Goal: Task Accomplishment & Management: Use online tool/utility

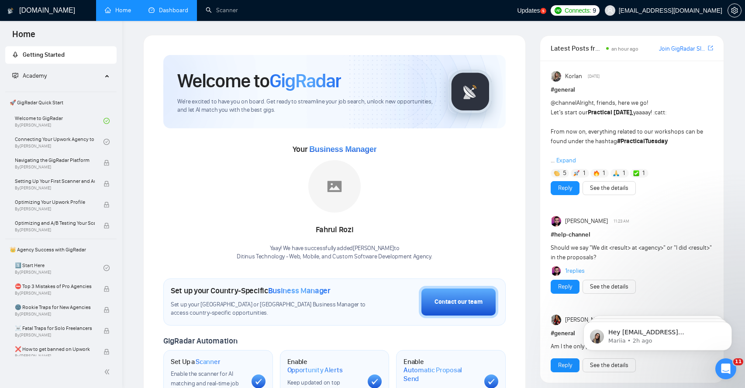
click at [173, 8] on link "Dashboard" at bounding box center [169, 10] width 40 height 7
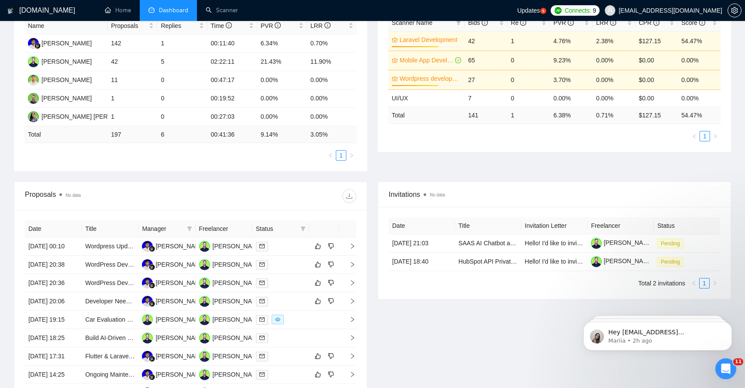
scroll to position [222, 0]
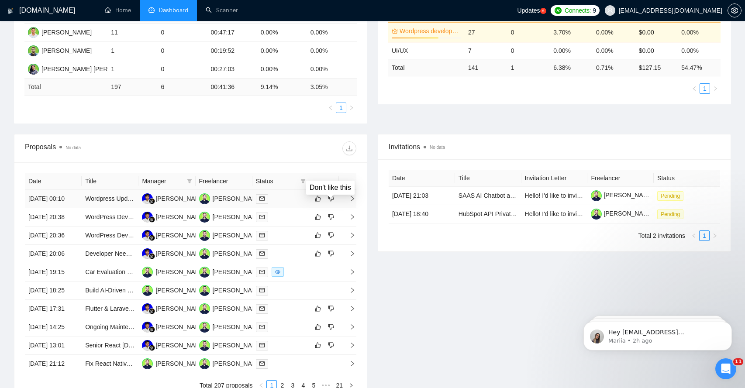
click at [340, 203] on td at bounding box center [347, 199] width 17 height 18
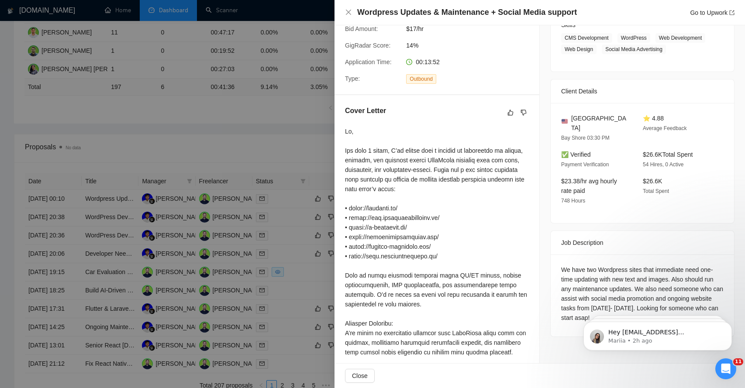
scroll to position [162, 0]
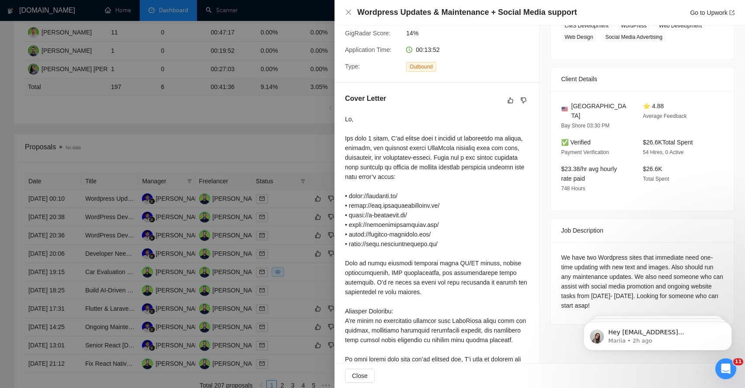
click at [577, 272] on div "We have two Wordpress sites that immediate need one-time updating with new text…" at bounding box center [642, 282] width 163 height 58
click at [571, 276] on div "We have two Wordpress sites that immediate need one-time updating with new text…" at bounding box center [642, 282] width 163 height 58
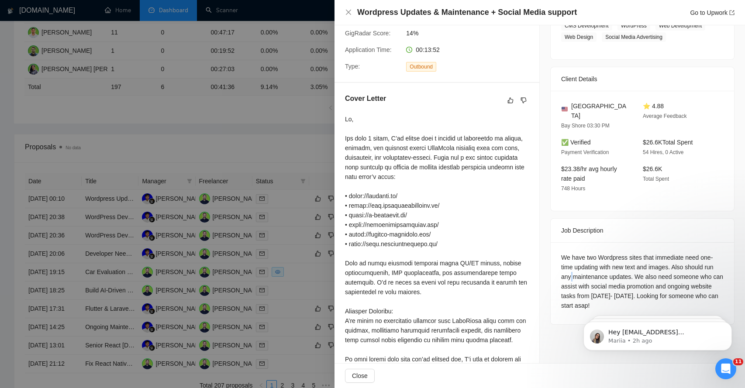
click at [571, 276] on div "We have two Wordpress sites that immediate need one-time updating with new text…" at bounding box center [642, 282] width 163 height 58
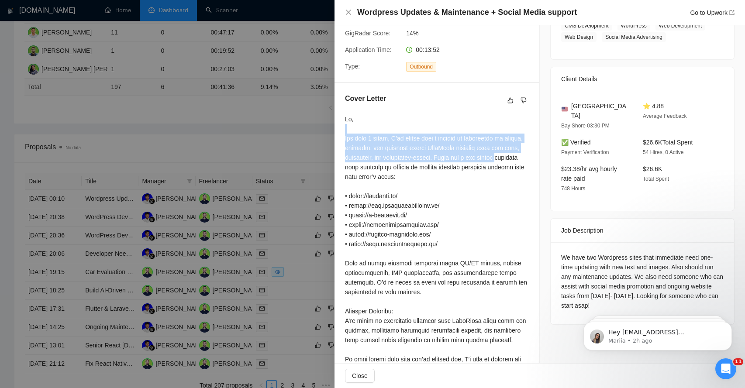
drag, startPoint x: 361, startPoint y: 132, endPoint x: 367, endPoint y: 170, distance: 37.6
click at [367, 170] on div at bounding box center [437, 263] width 184 height 298
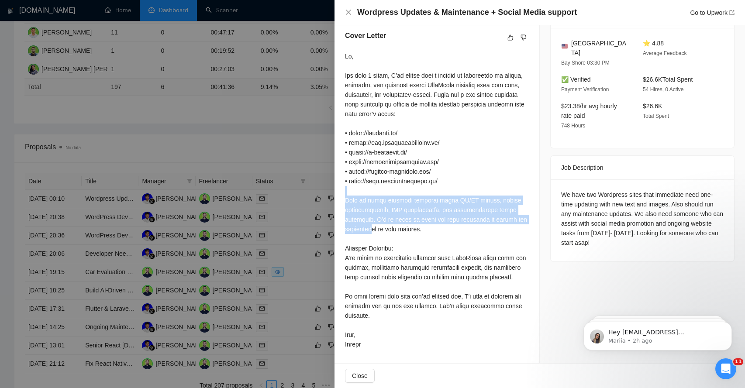
drag, startPoint x: 369, startPoint y: 186, endPoint x: 373, endPoint y: 228, distance: 42.6
click at [373, 228] on div at bounding box center [437, 201] width 184 height 298
click at [357, 378] on span "Close" at bounding box center [360, 376] width 16 height 10
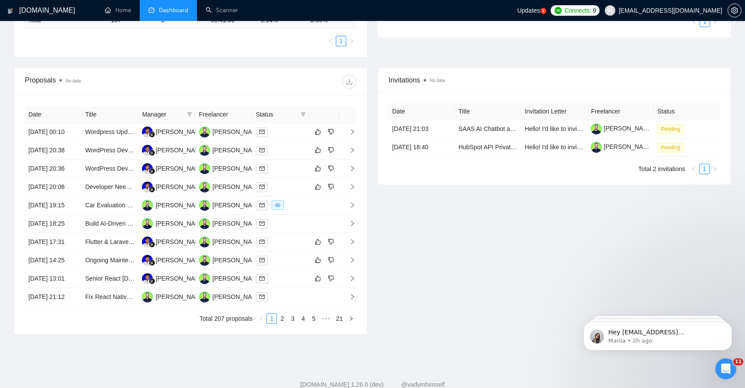
scroll to position [299, 0]
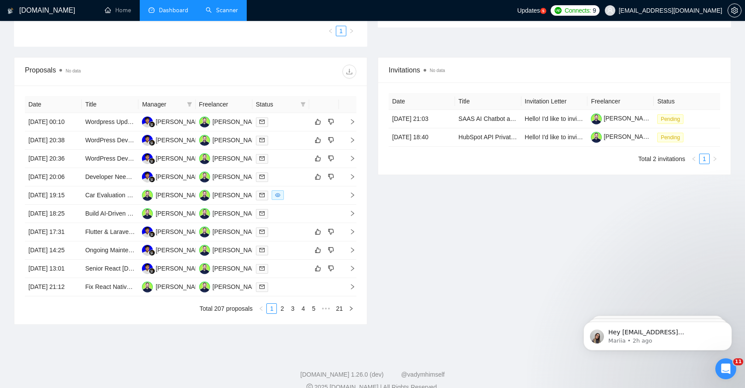
click at [228, 14] on link "Scanner" at bounding box center [222, 10] width 32 height 7
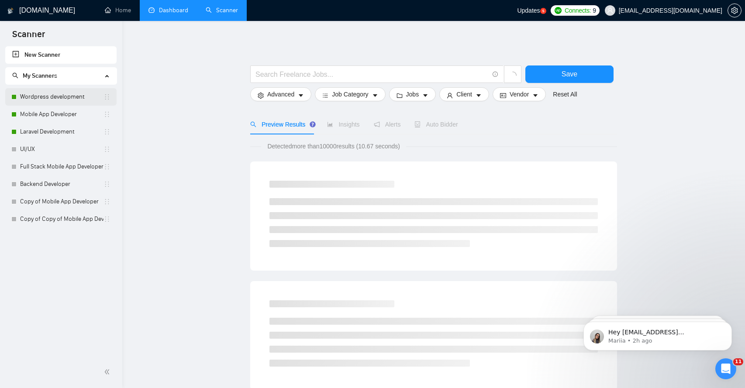
click at [97, 98] on link "Wordpress development" at bounding box center [61, 96] width 83 height 17
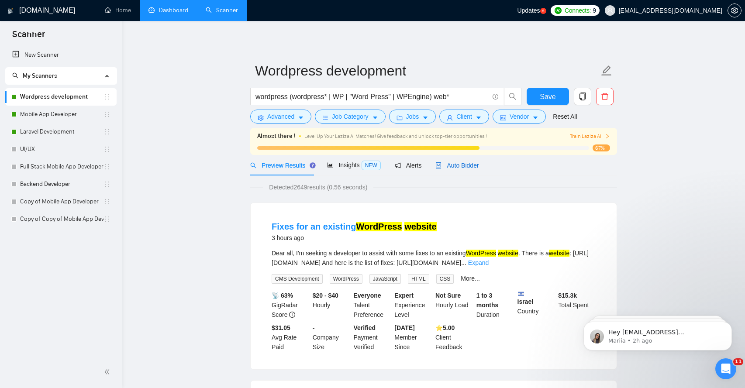
click at [465, 165] on span "Auto Bidder" at bounding box center [457, 165] width 43 height 7
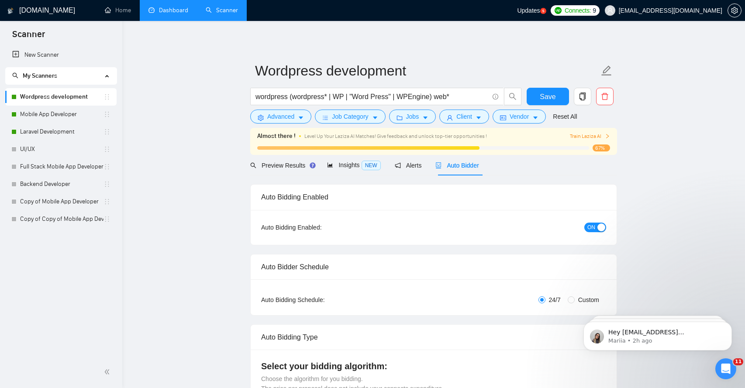
radio input "false"
radio input "true"
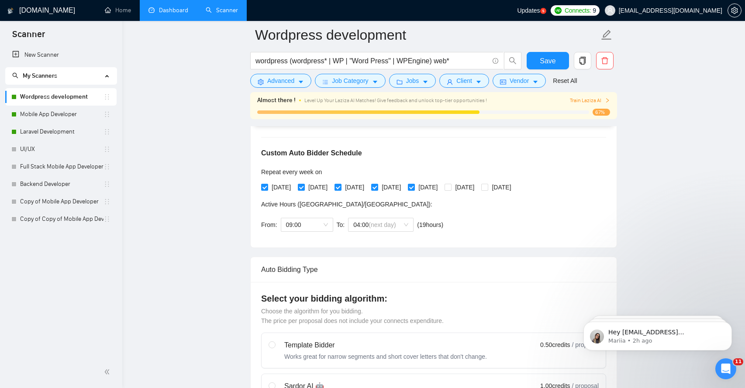
scroll to position [176, 0]
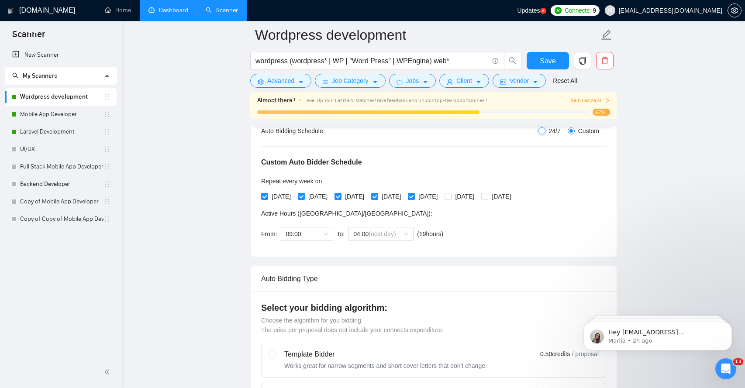
click at [542, 130] on input "24/7" at bounding box center [542, 131] width 7 height 7
radio input "true"
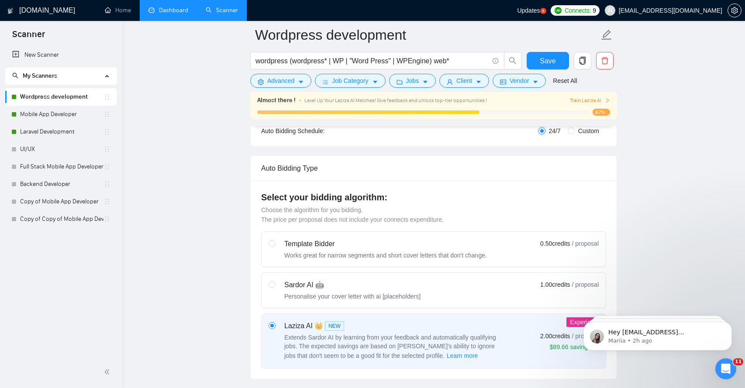
radio input "false"
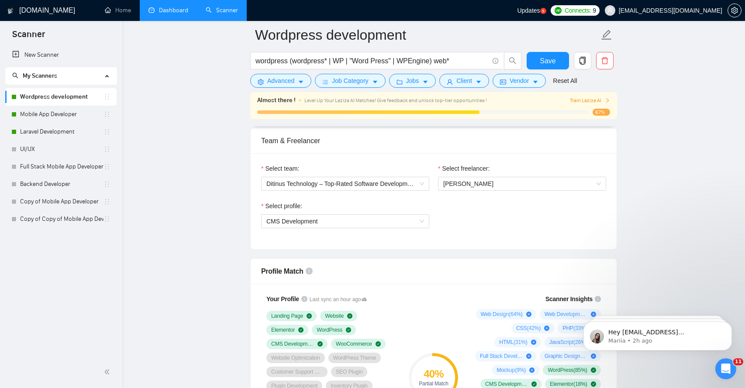
scroll to position [439, 0]
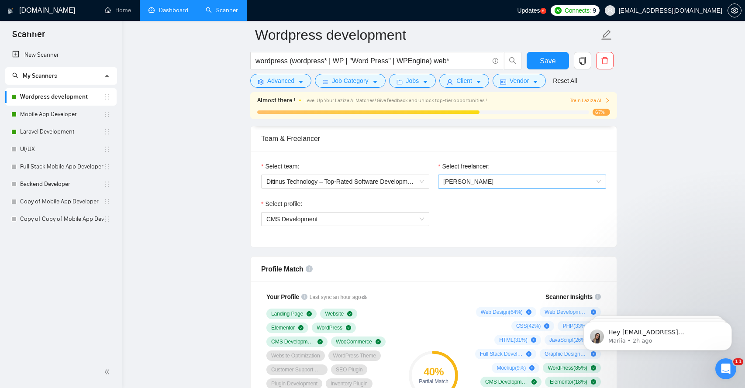
click at [471, 184] on span "[PERSON_NAME]" at bounding box center [468, 181] width 50 height 7
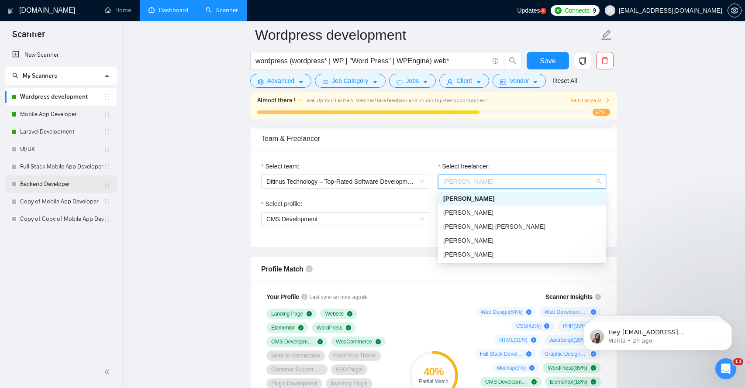
click at [104, 178] on div "Backend Developer" at bounding box center [60, 184] width 99 height 17
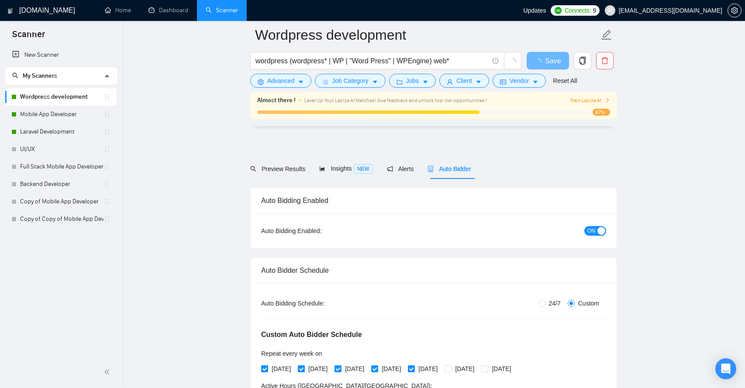
scroll to position [439, 0]
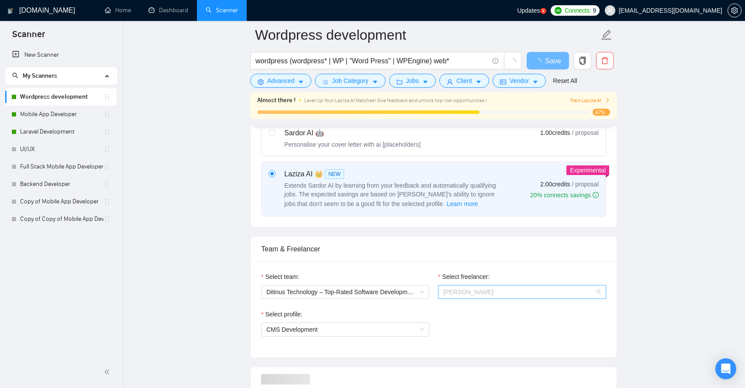
click at [482, 298] on span "[PERSON_NAME]" at bounding box center [522, 292] width 158 height 13
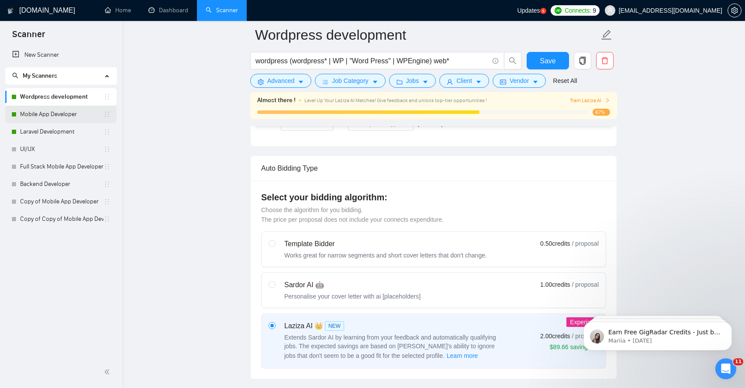
scroll to position [218, 0]
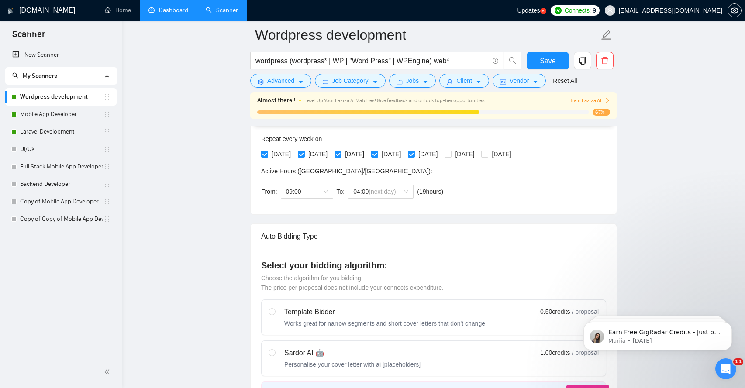
click at [173, 14] on link "Dashboard" at bounding box center [169, 10] width 40 height 7
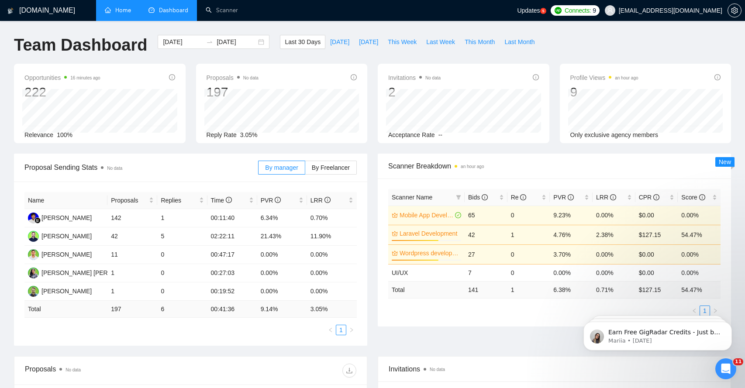
click at [121, 7] on link "Home" at bounding box center [118, 10] width 26 height 7
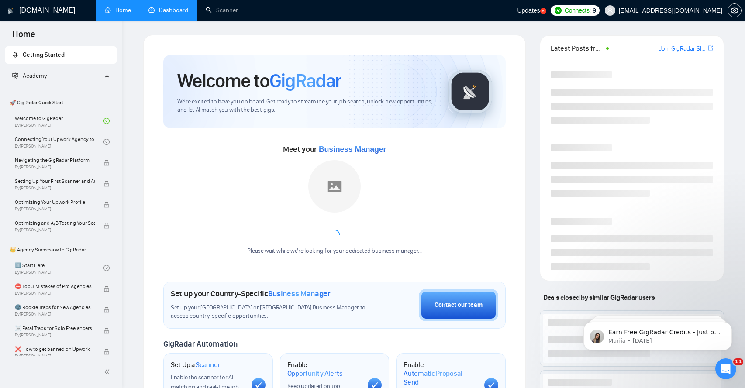
click at [159, 10] on link "Dashboard" at bounding box center [169, 10] width 40 height 7
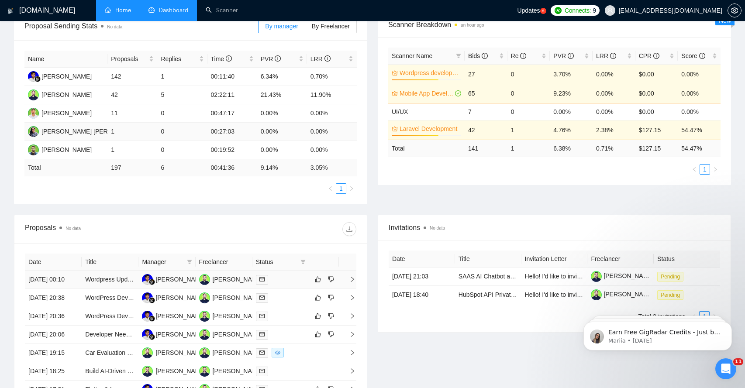
scroll to position [152, 0]
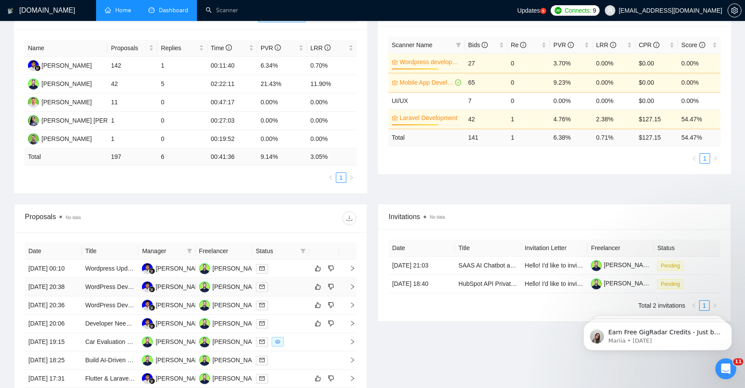
click at [352, 290] on icon "right" at bounding box center [353, 287] width 6 height 6
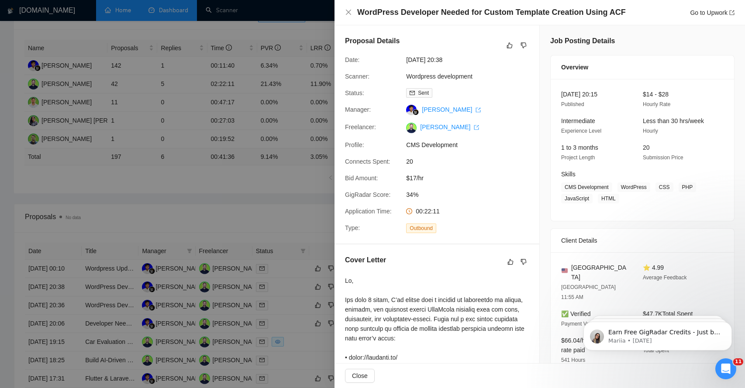
click at [288, 208] on div at bounding box center [372, 194] width 745 height 388
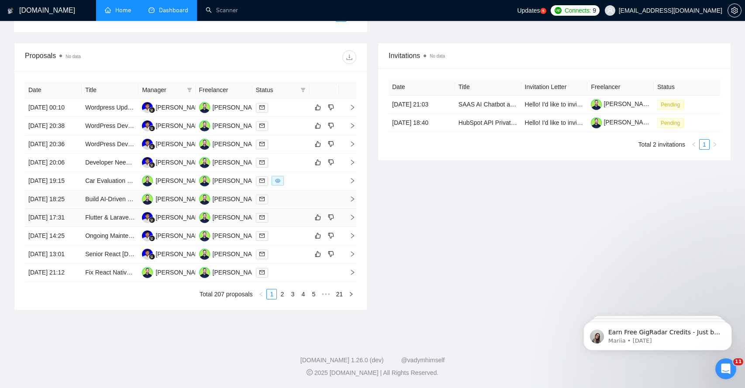
scroll to position [337, 0]
click at [332, 191] on td at bounding box center [324, 181] width 30 height 18
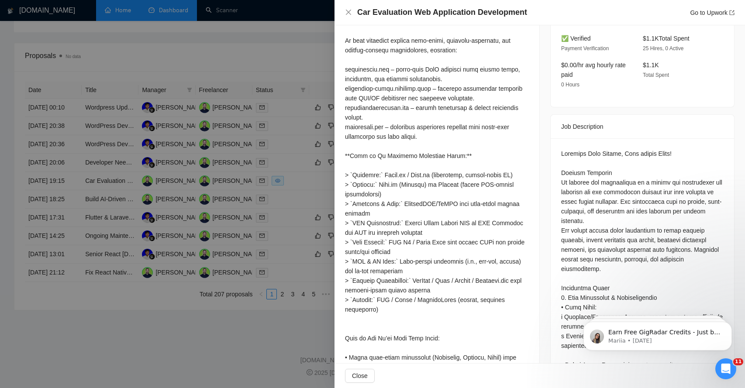
scroll to position [280, 0]
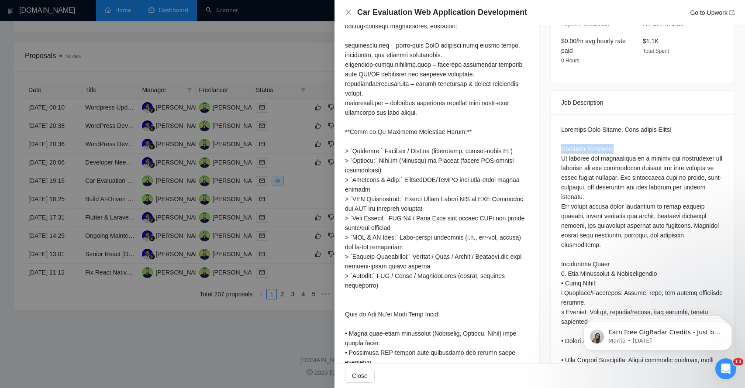
scroll to position [301, 0]
drag, startPoint x: 575, startPoint y: 170, endPoint x: 618, endPoint y: 170, distance: 43.3
drag, startPoint x: 581, startPoint y: 177, endPoint x: 625, endPoint y: 177, distance: 44.1
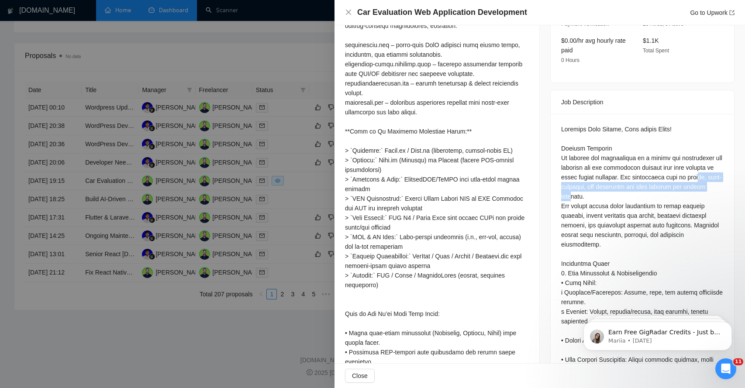
drag, startPoint x: 576, startPoint y: 187, endPoint x: 596, endPoint y: 198, distance: 23.1
drag, startPoint x: 580, startPoint y: 206, endPoint x: 655, endPoint y: 201, distance: 75.8
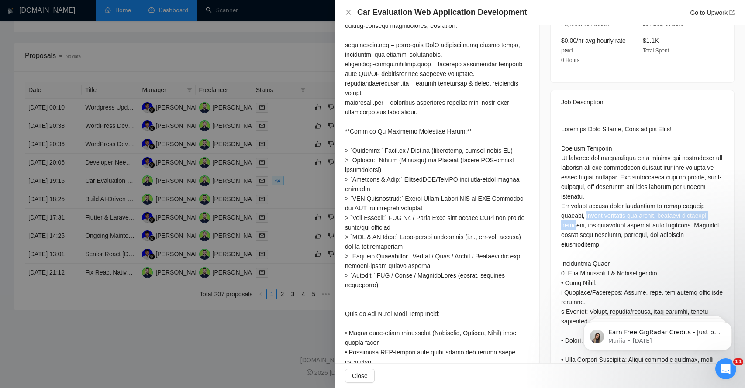
drag, startPoint x: 585, startPoint y: 216, endPoint x: 605, endPoint y: 222, distance: 21.4
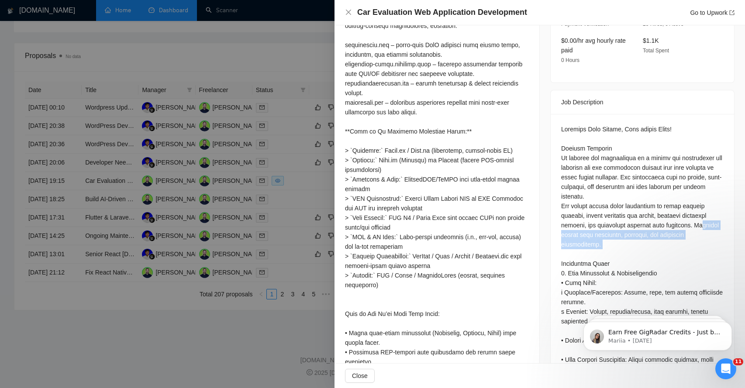
drag, startPoint x: 603, startPoint y: 233, endPoint x: 613, endPoint y: 250, distance: 20.0
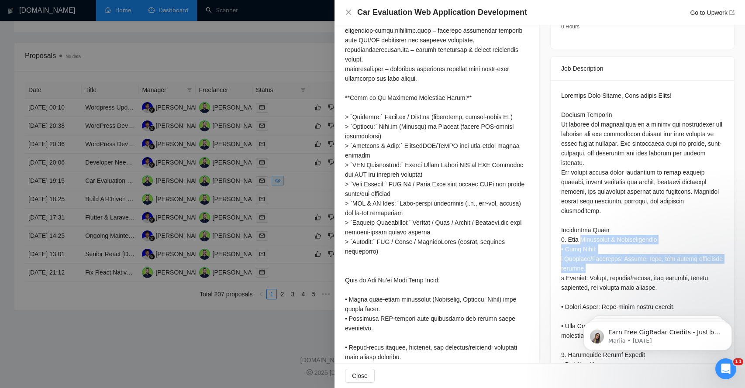
drag, startPoint x: 585, startPoint y: 235, endPoint x: 589, endPoint y: 266, distance: 31.7
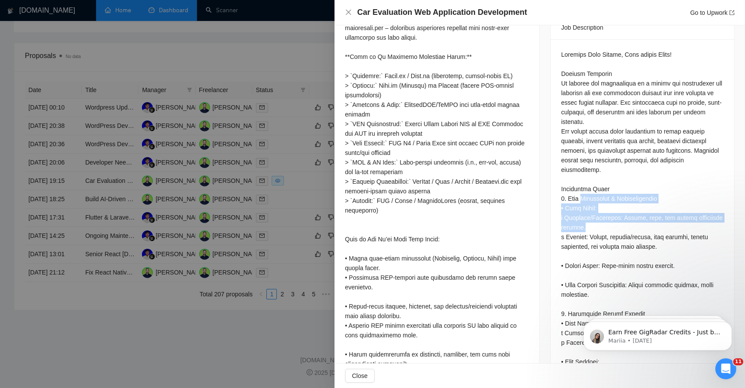
scroll to position [377, 0]
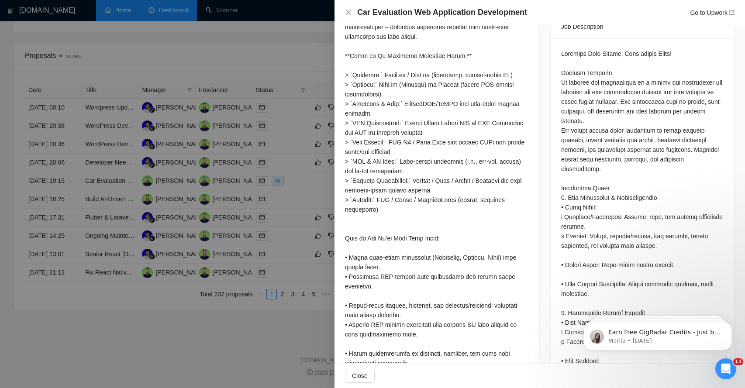
drag, startPoint x: 580, startPoint y: 269, endPoint x: 597, endPoint y: 270, distance: 17.0
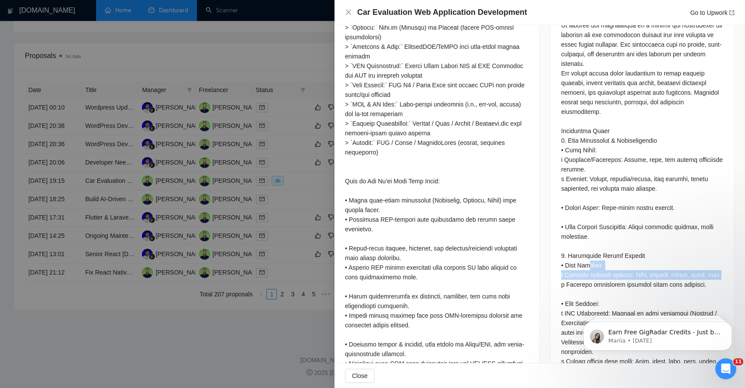
drag, startPoint x: 589, startPoint y: 268, endPoint x: 591, endPoint y: 284, distance: 16.2
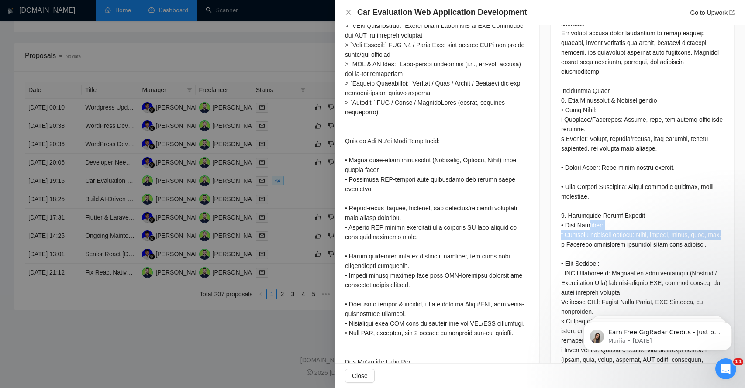
scroll to position [483, 0]
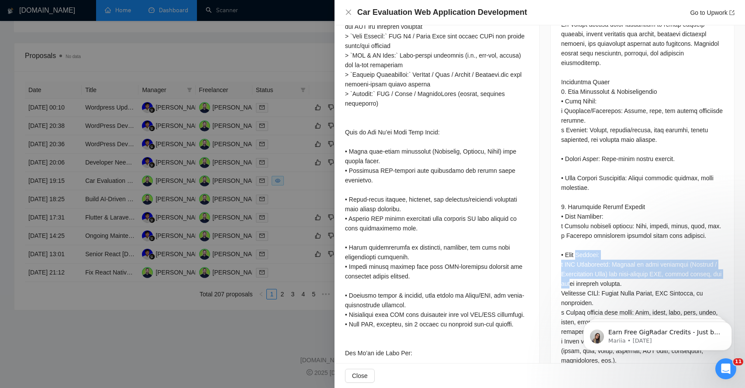
drag, startPoint x: 582, startPoint y: 267, endPoint x: 582, endPoint y: 292, distance: 25.4
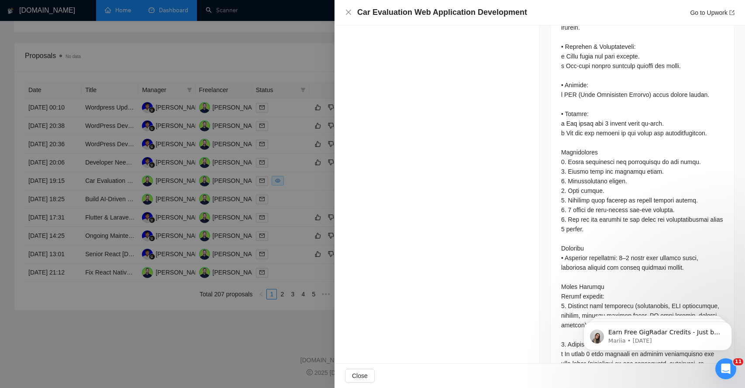
scroll to position [1376, 0]
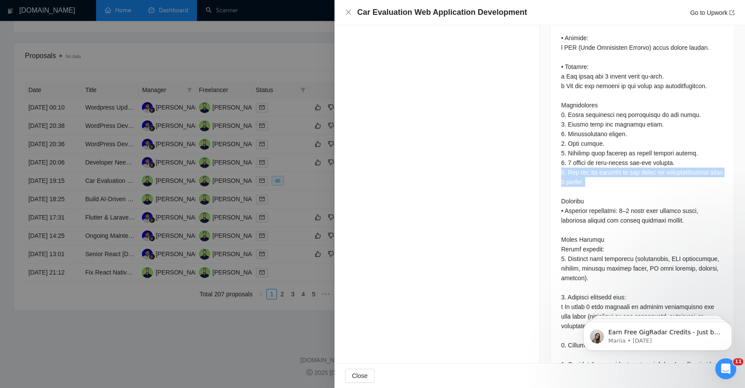
scroll to position [1424, 0]
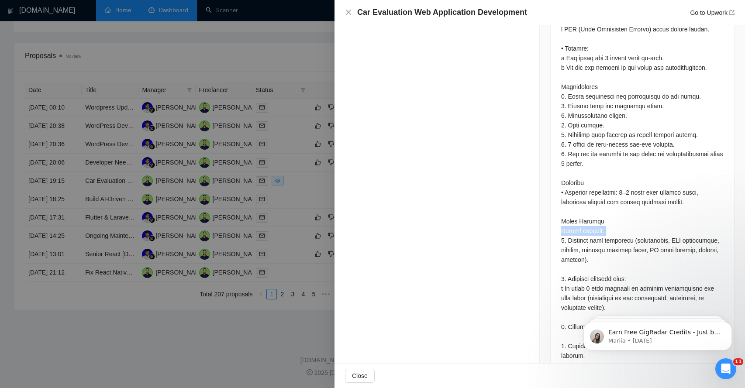
scroll to position [1465, 0]
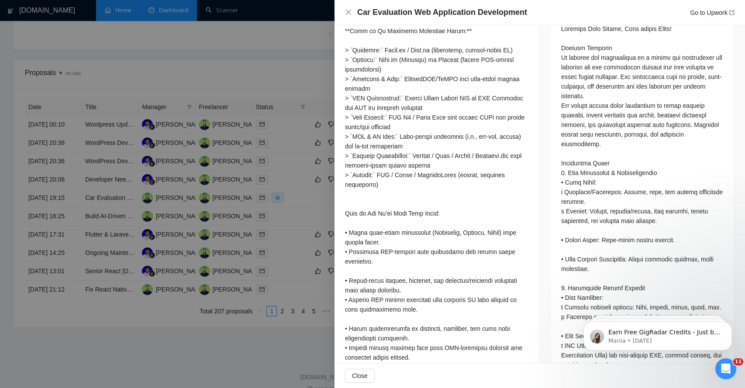
scroll to position [37, 0]
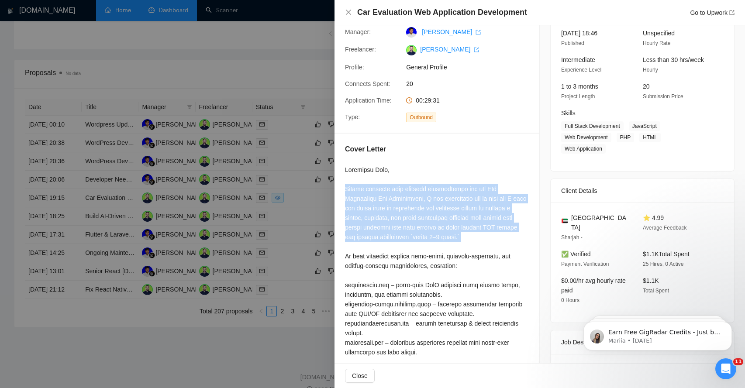
scroll to position [62, 0]
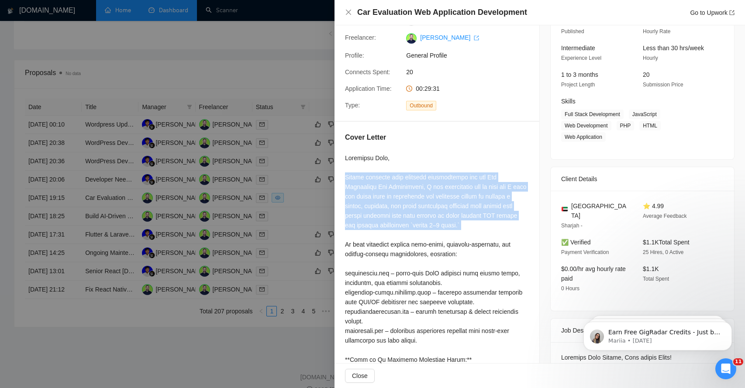
scroll to position [76, 0]
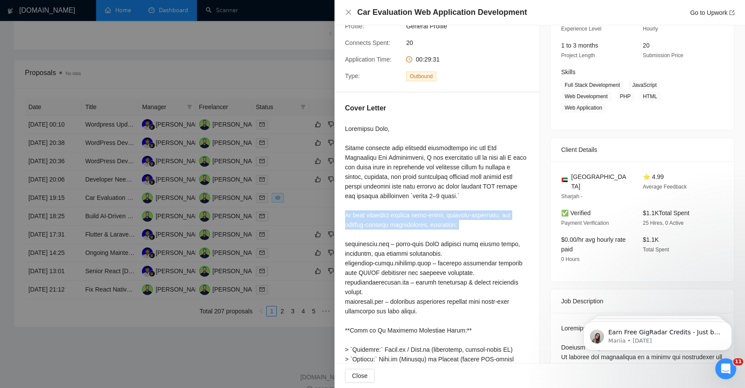
scroll to position [103, 0]
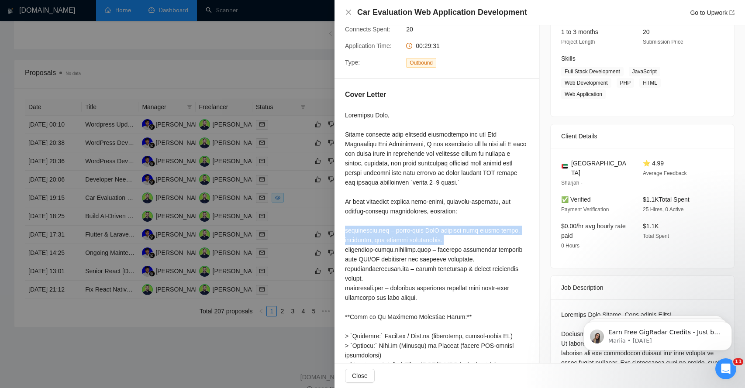
scroll to position [116, 0]
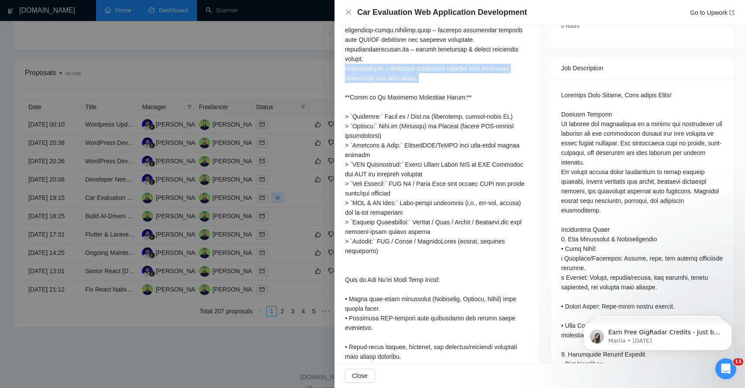
scroll to position [337, 0]
click at [362, 284] on div at bounding box center [437, 292] width 184 height 807
click at [363, 300] on div at bounding box center [437, 292] width 184 height 807
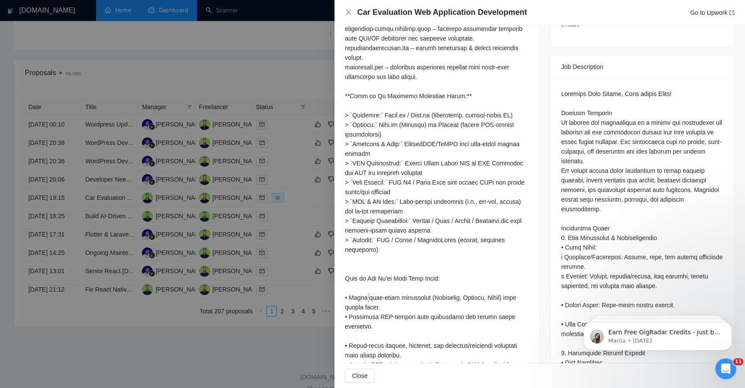
click at [363, 300] on div at bounding box center [437, 292] width 184 height 807
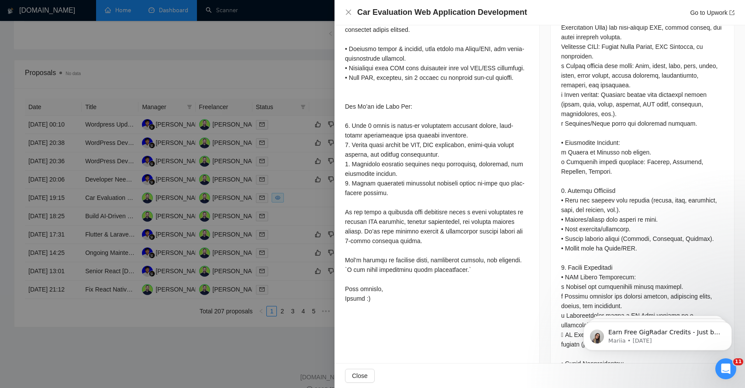
scroll to position [732, 0]
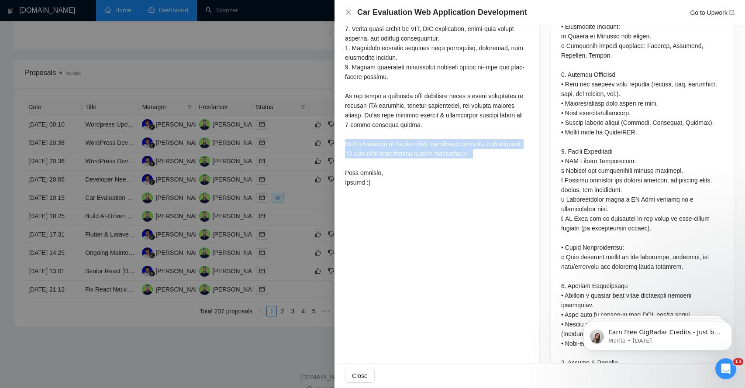
scroll to position [918, 0]
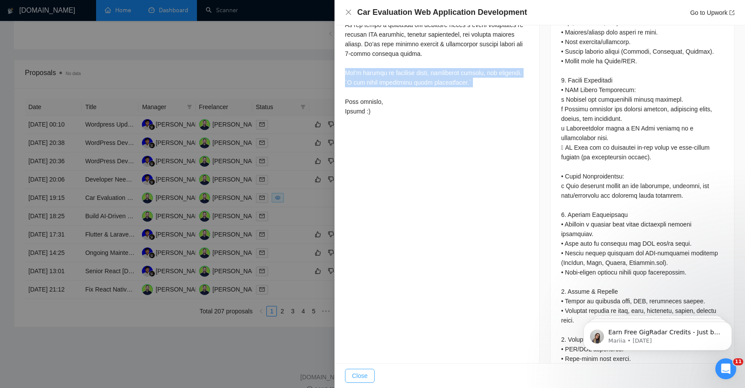
click at [359, 376] on span "Close" at bounding box center [360, 376] width 16 height 10
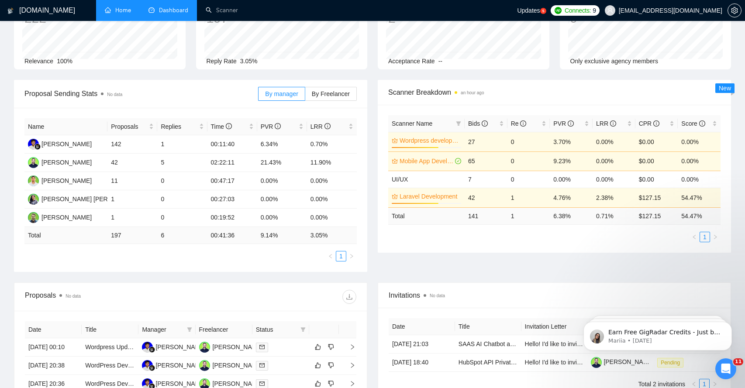
scroll to position [0, 0]
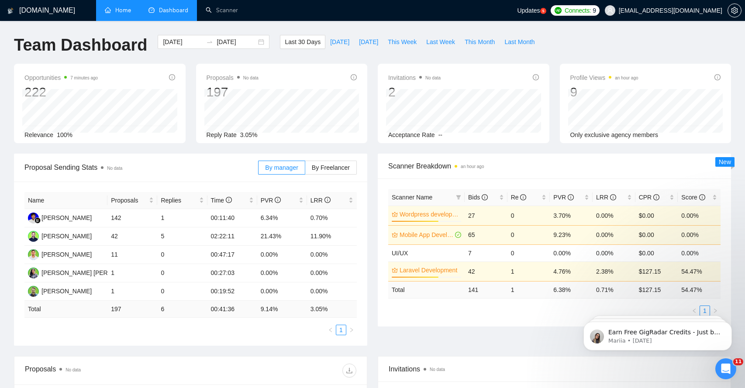
click at [120, 14] on link "Home" at bounding box center [118, 10] width 26 height 7
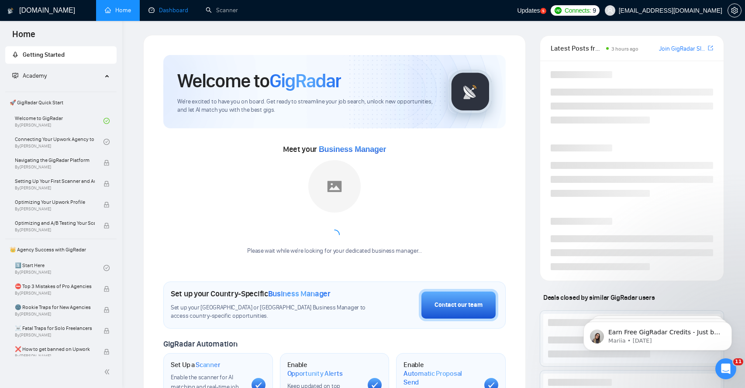
click at [154, 10] on link "Dashboard" at bounding box center [169, 10] width 40 height 7
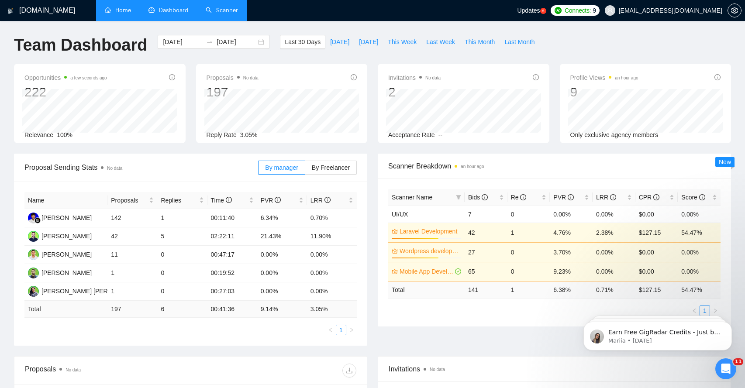
click at [223, 10] on link "Scanner" at bounding box center [222, 10] width 32 height 7
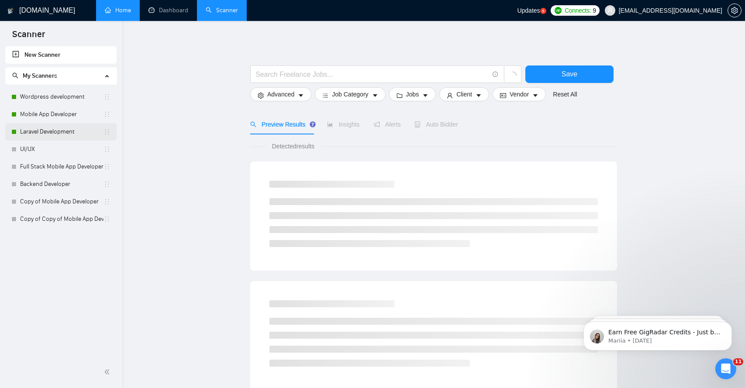
click at [49, 135] on link "Laravel Development" at bounding box center [61, 131] width 83 height 17
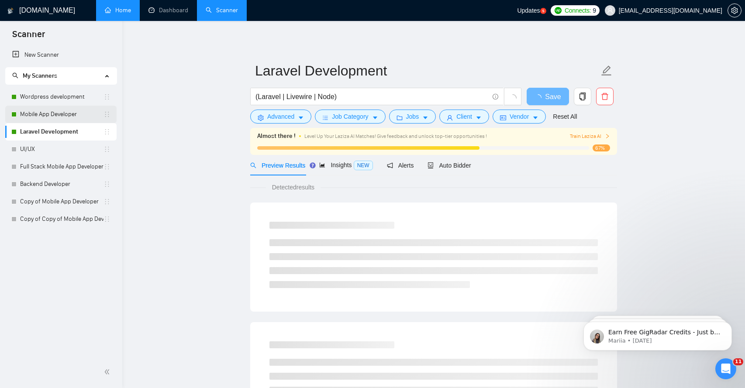
click at [57, 116] on link "Mobile App Developer" at bounding box center [61, 114] width 83 height 17
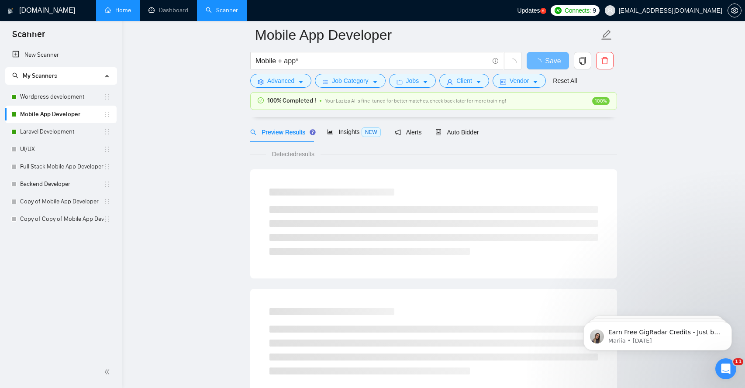
scroll to position [152, 0]
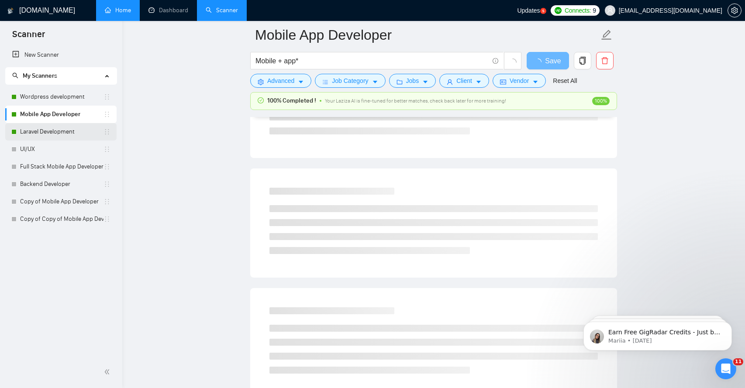
click at [67, 127] on link "Laravel Development" at bounding box center [61, 131] width 83 height 17
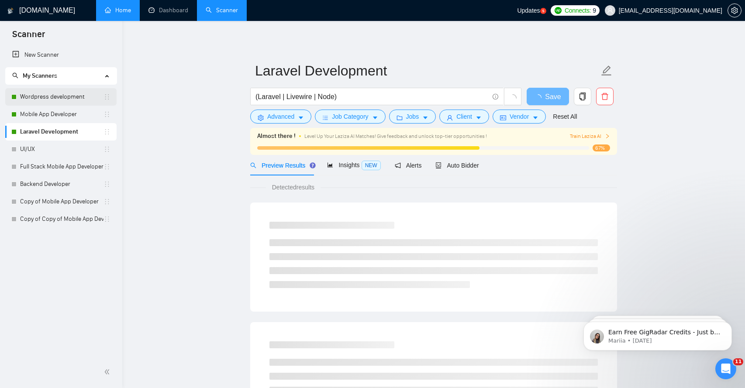
click at [40, 99] on link "Wordpress development" at bounding box center [61, 96] width 83 height 17
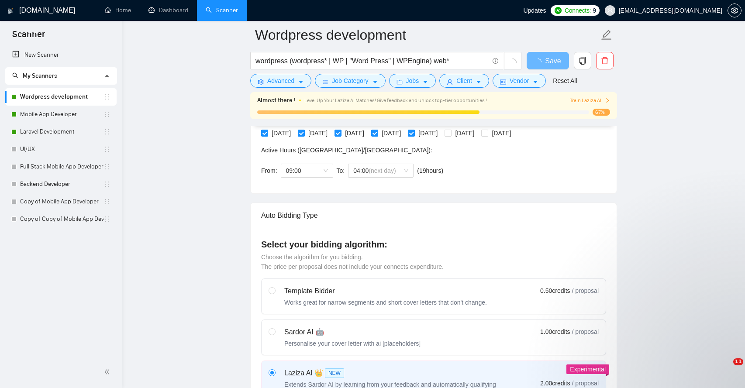
scroll to position [402, 0]
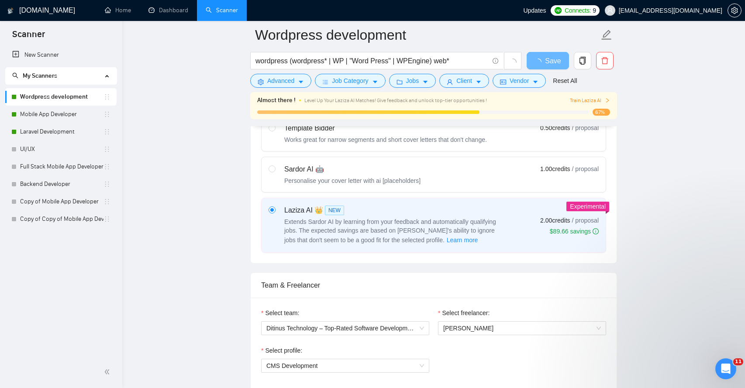
click at [480, 298] on div "Select team: Ditinus Technology – Top-Rated Software Development Agency | Web &…" at bounding box center [434, 346] width 366 height 96
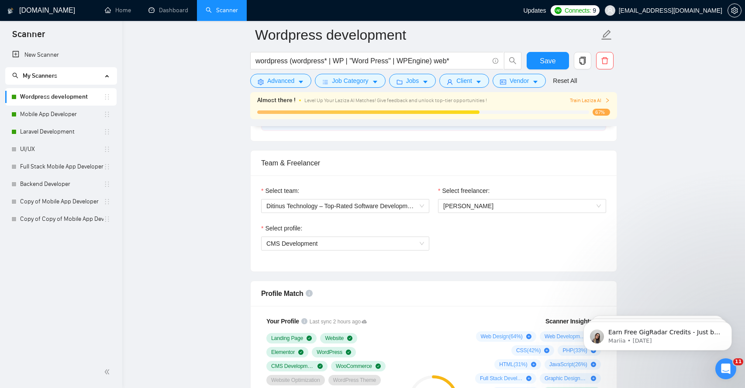
scroll to position [0, 0]
click at [496, 211] on span "[PERSON_NAME]" at bounding box center [522, 206] width 158 height 13
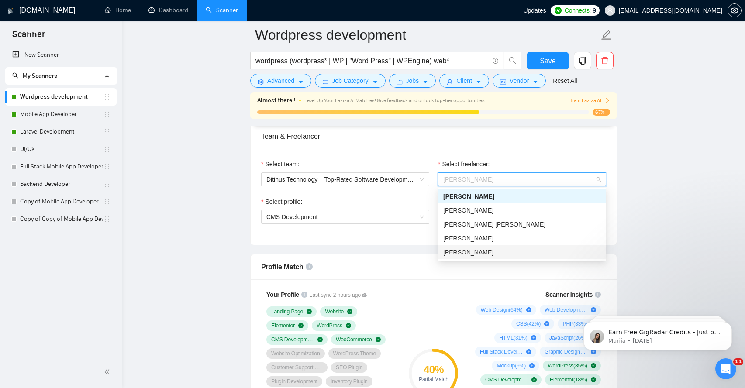
scroll to position [552, 0]
click at [504, 137] on div "Team & Freelancer" at bounding box center [433, 136] width 345 height 25
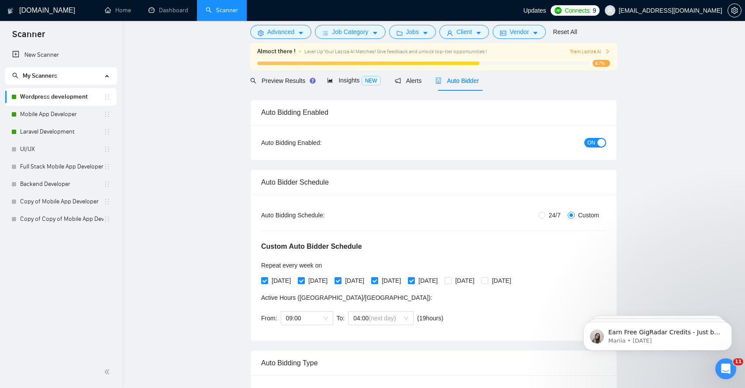
scroll to position [0, 0]
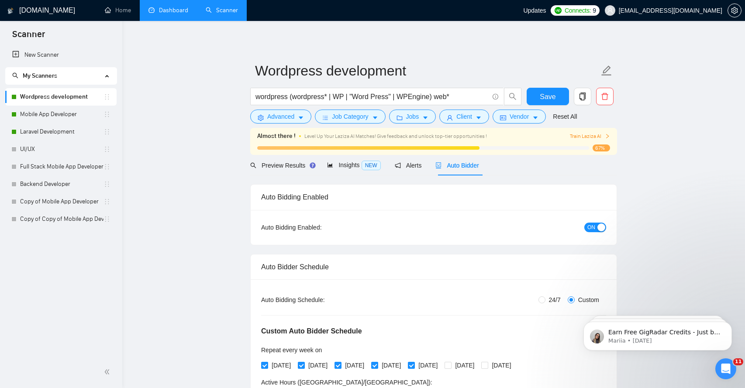
click at [172, 14] on link "Dashboard" at bounding box center [169, 10] width 40 height 7
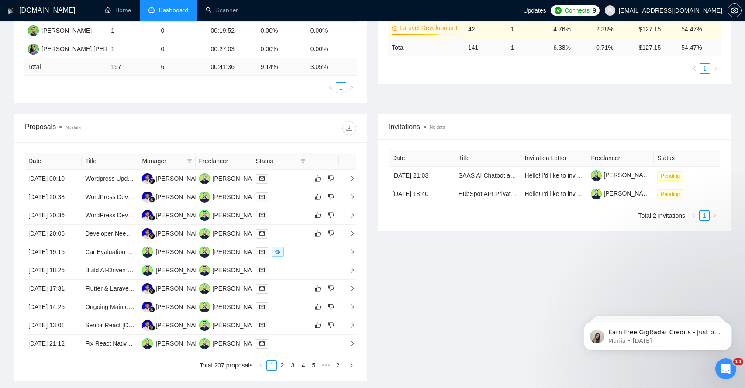
scroll to position [245, 0]
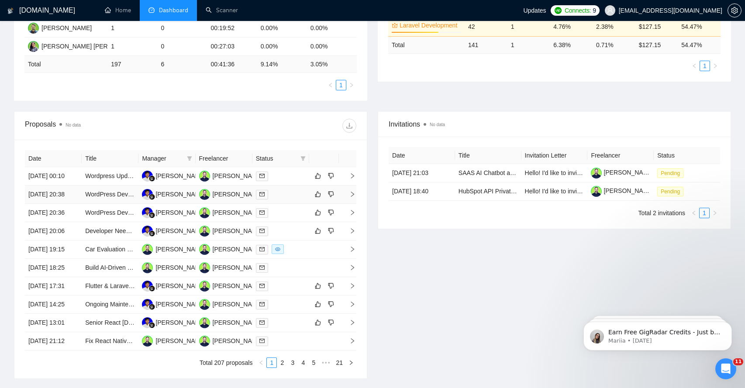
click at [348, 197] on span "right" at bounding box center [349, 194] width 13 height 6
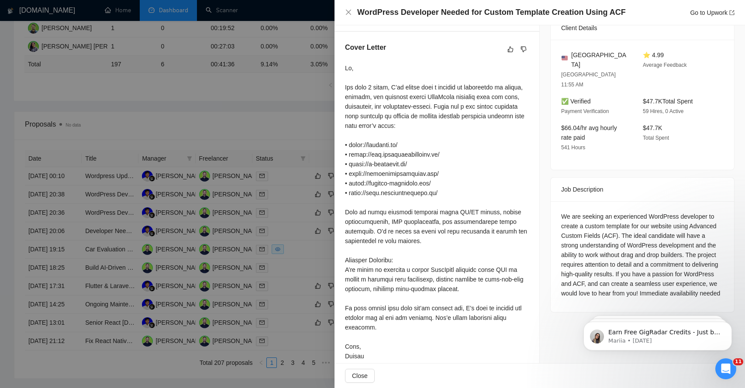
scroll to position [224, 0]
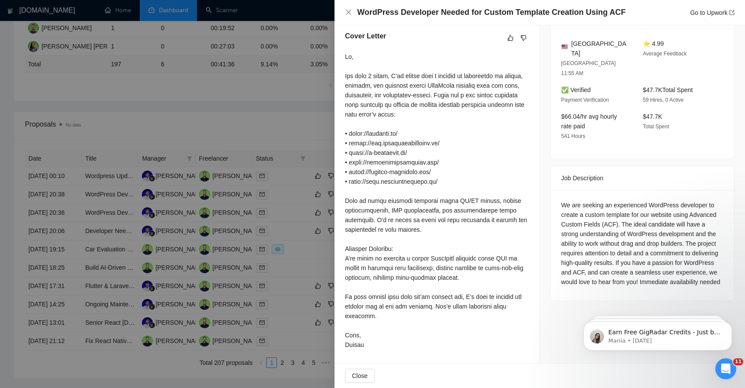
click at [608, 256] on div "We are seeking an experienced WordPress developer to create a custom template f…" at bounding box center [642, 244] width 163 height 87
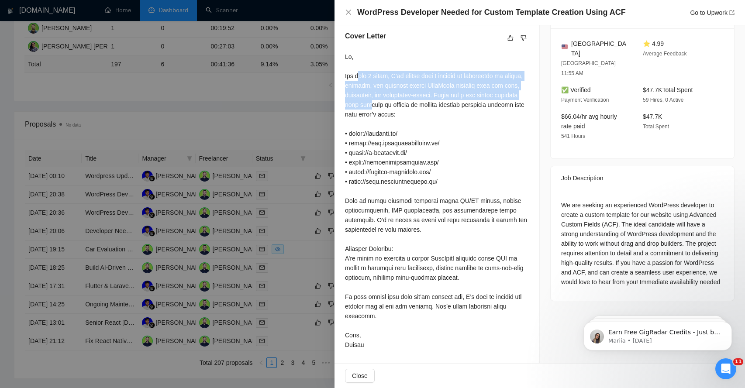
drag, startPoint x: 359, startPoint y: 76, endPoint x: 420, endPoint y: 105, distance: 67.6
click at [420, 105] on div at bounding box center [437, 201] width 184 height 298
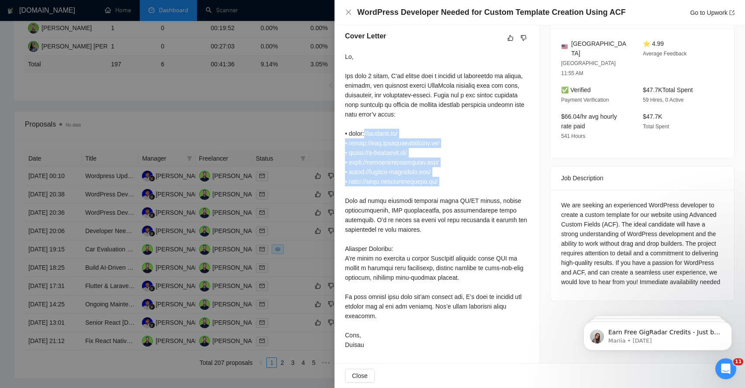
drag, startPoint x: 367, startPoint y: 130, endPoint x: 385, endPoint y: 185, distance: 57.8
click at [386, 187] on div at bounding box center [437, 201] width 184 height 298
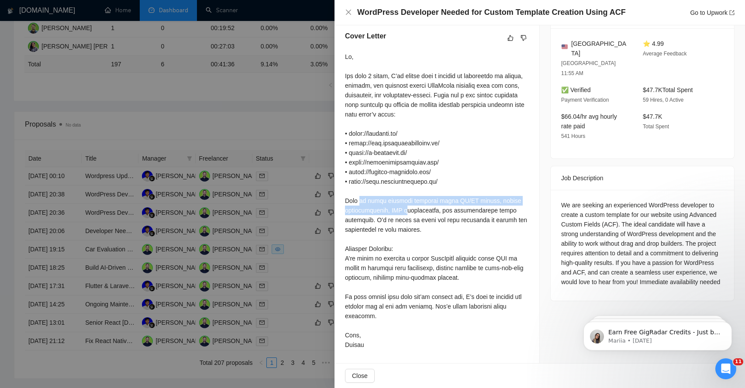
drag, startPoint x: 360, startPoint y: 196, endPoint x: 409, endPoint y: 214, distance: 52.8
click at [409, 214] on div at bounding box center [437, 201] width 184 height 298
click at [383, 229] on div at bounding box center [437, 201] width 184 height 298
drag, startPoint x: 367, startPoint y: 251, endPoint x: 369, endPoint y: 262, distance: 11.1
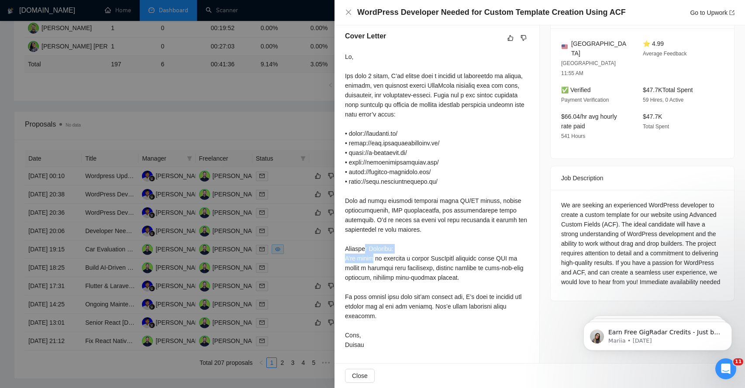
click at [369, 262] on div at bounding box center [437, 201] width 184 height 298
click at [368, 266] on div at bounding box center [437, 201] width 184 height 298
click at [363, 294] on div at bounding box center [437, 201] width 184 height 298
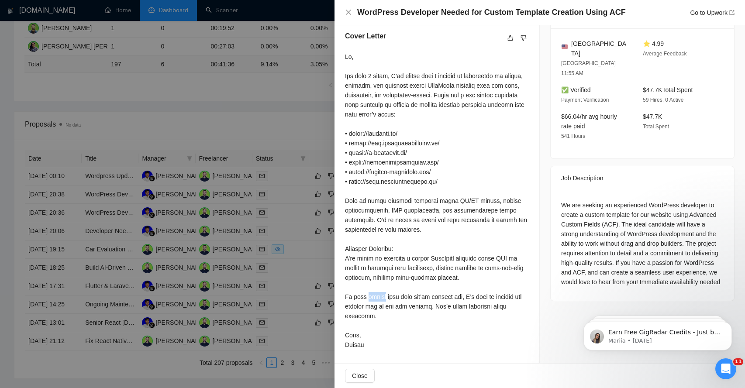
click at [363, 294] on div at bounding box center [437, 201] width 184 height 298
click at [353, 380] on span "Close" at bounding box center [360, 376] width 16 height 10
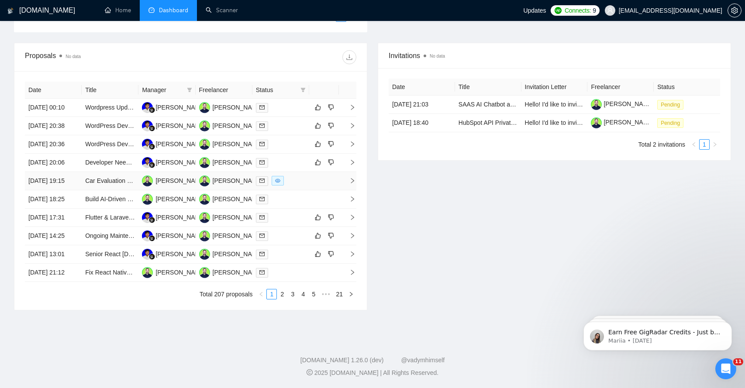
scroll to position [327, 0]
click at [353, 147] on icon "right" at bounding box center [353, 144] width 6 height 6
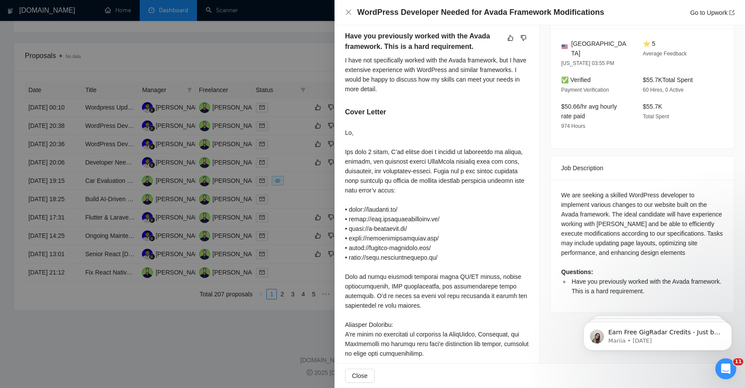
click at [288, 36] on div at bounding box center [372, 194] width 745 height 388
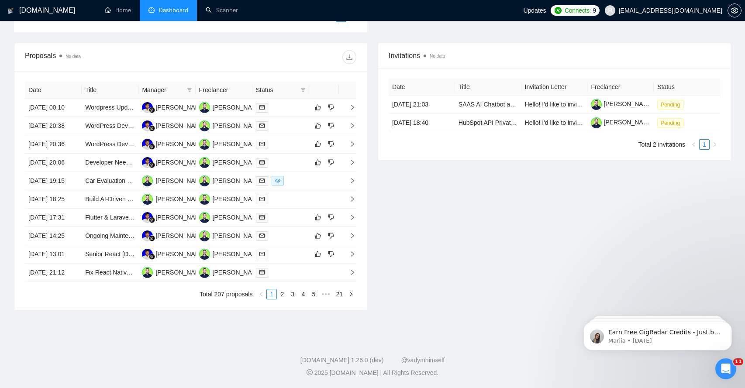
scroll to position [0, 0]
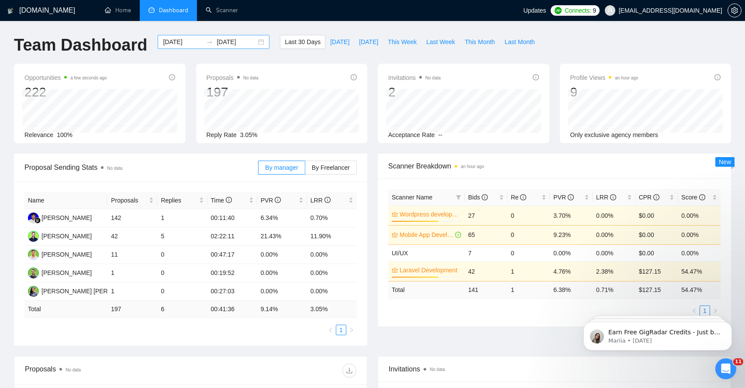
click at [253, 45] on div "[DATE] [DATE]" at bounding box center [214, 42] width 112 height 14
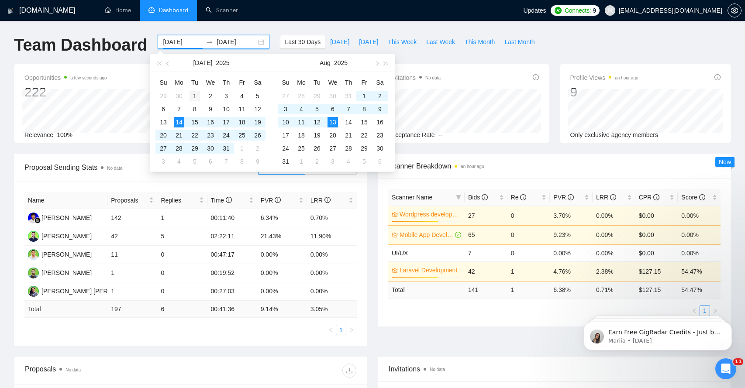
type input "[DATE]"
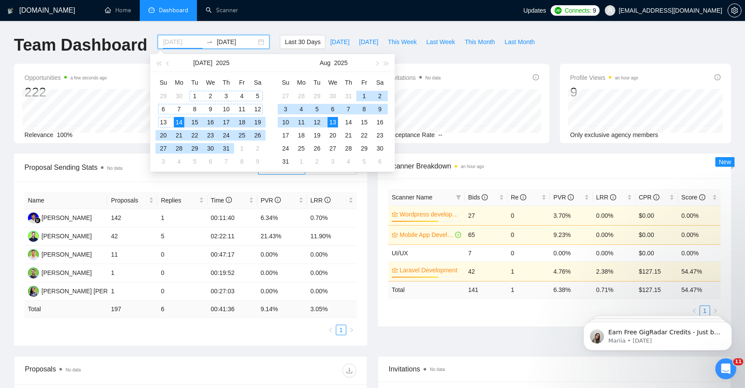
click at [196, 92] on div "1" at bounding box center [195, 96] width 10 height 10
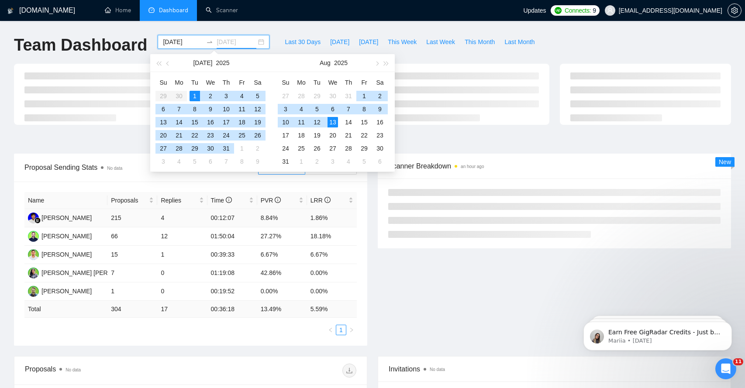
type input "[DATE]"
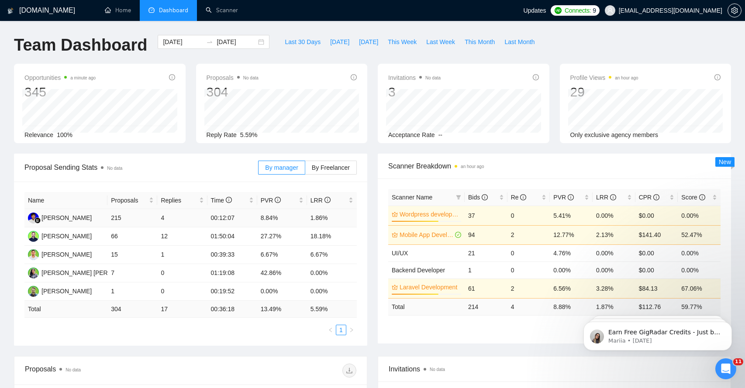
click at [163, 218] on td "4" at bounding box center [182, 218] width 50 height 18
drag, startPoint x: 179, startPoint y: 217, endPoint x: 159, endPoint y: 217, distance: 20.1
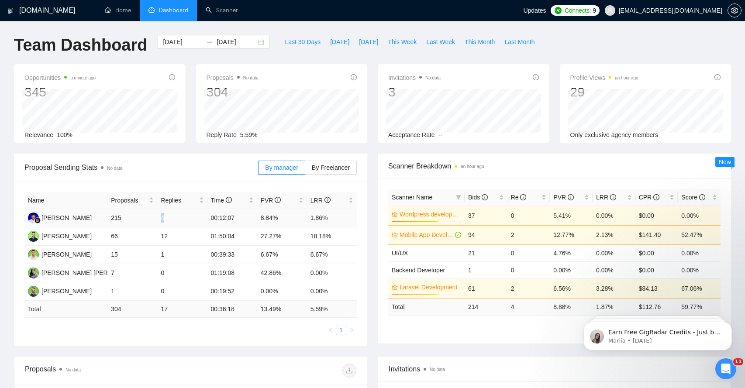
click at [159, 217] on td "4" at bounding box center [182, 218] width 50 height 18
click at [253, 42] on div "[DATE] [DATE]" at bounding box center [214, 42] width 112 height 14
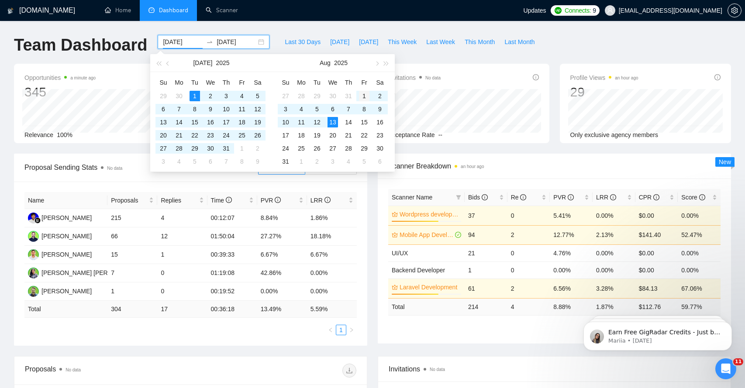
type input "[DATE]"
click at [366, 93] on div "1" at bounding box center [364, 96] width 10 height 10
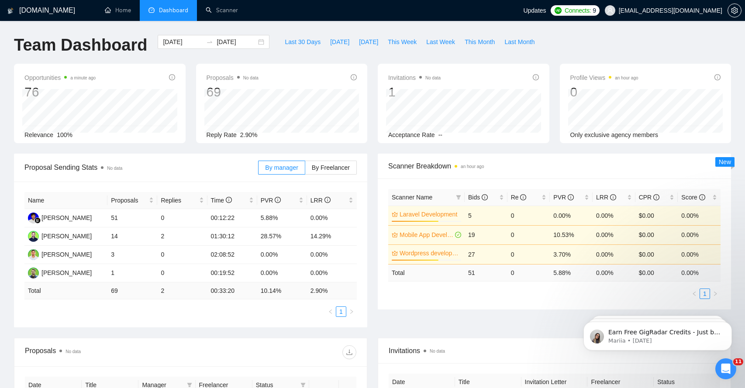
click at [10, 98] on div "Opportunities a minute ago 76 Relevance 100%" at bounding box center [100, 104] width 182 height 80
click at [485, 42] on span "This Month" at bounding box center [480, 42] width 30 height 10
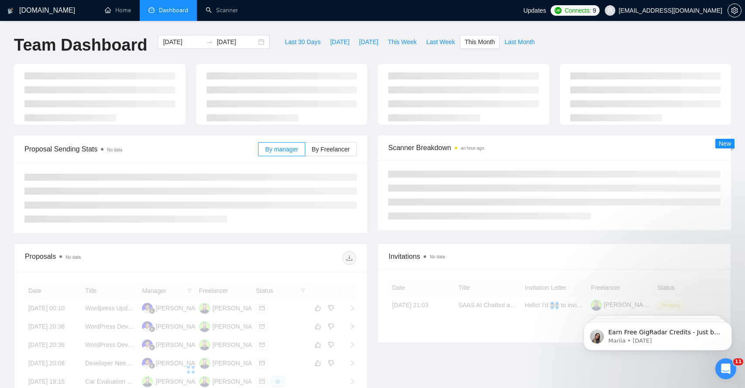
type input "[DATE]"
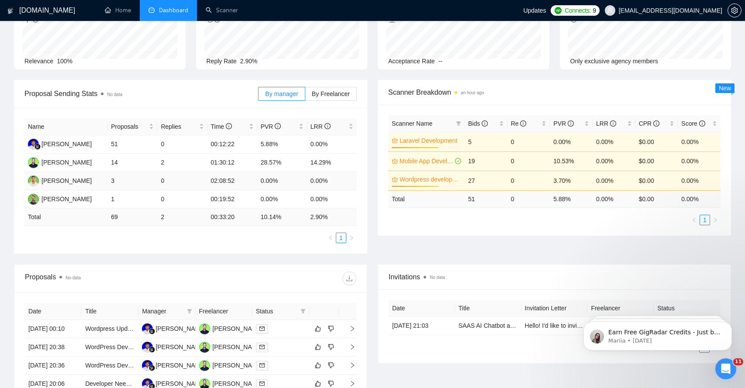
scroll to position [71, 0]
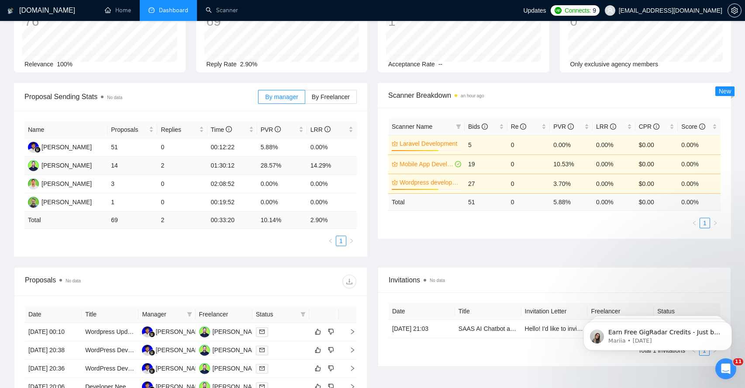
click at [164, 164] on td "2" at bounding box center [182, 166] width 50 height 18
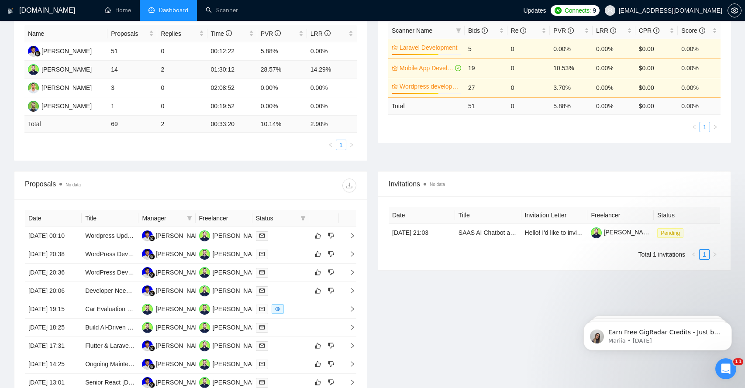
scroll to position [231, 0]
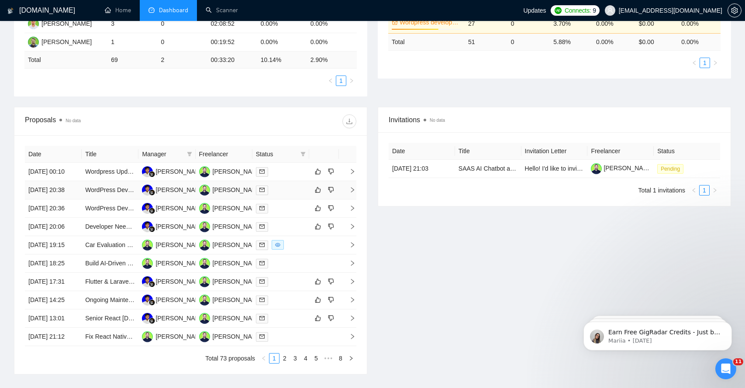
click at [349, 193] on span "right" at bounding box center [349, 190] width 13 height 6
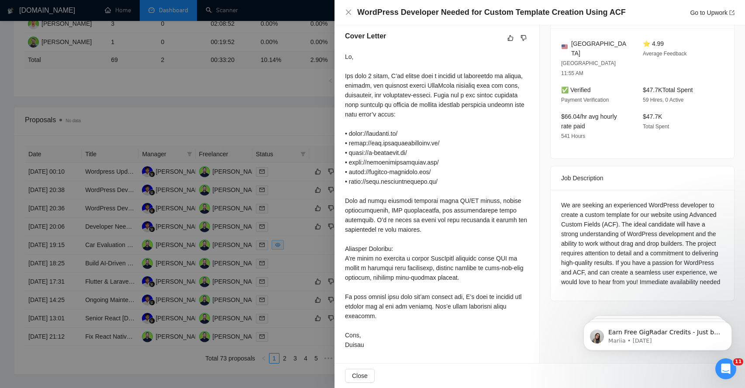
click at [327, 118] on div at bounding box center [372, 194] width 745 height 388
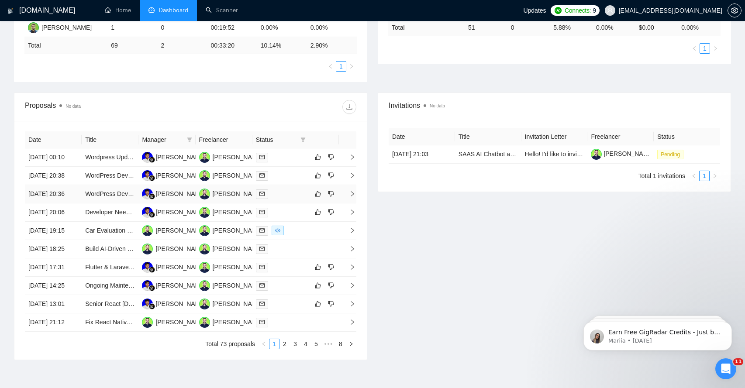
scroll to position [247, 0]
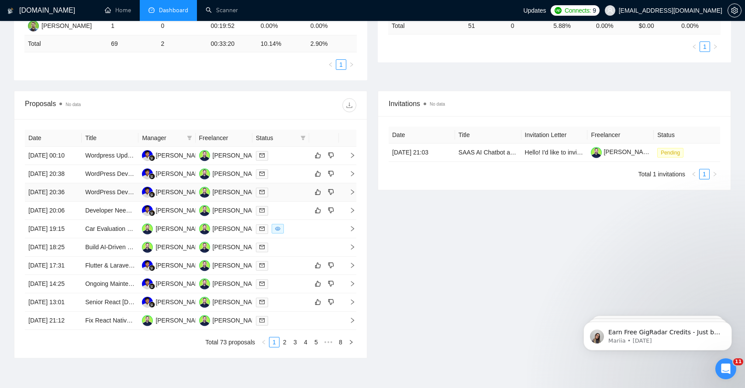
click at [349, 195] on span "right" at bounding box center [349, 192] width 13 height 6
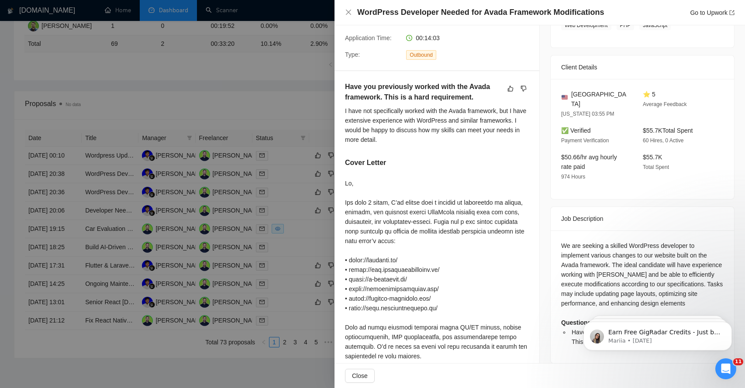
scroll to position [165, 0]
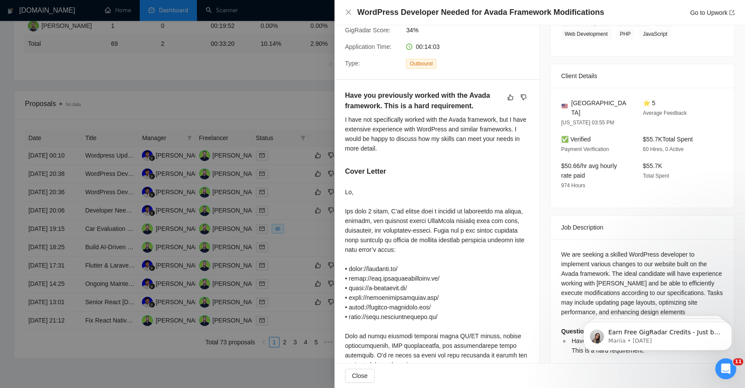
click at [366, 130] on div "I have not specifically worked with the Avada framework, but I have extensive e…" at bounding box center [437, 134] width 184 height 38
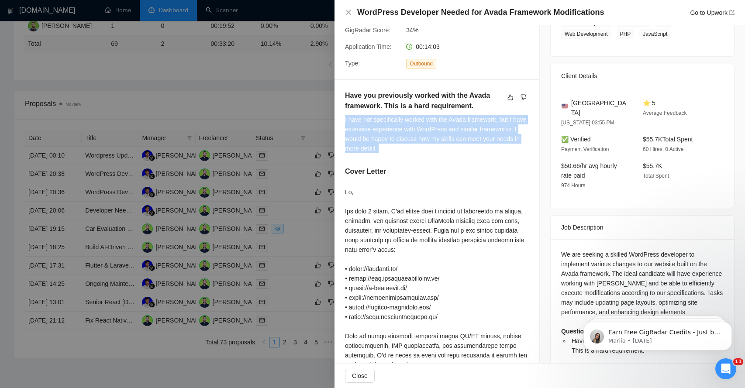
click at [366, 130] on div "I have not specifically worked with the Avada framework, but I have extensive e…" at bounding box center [437, 134] width 184 height 38
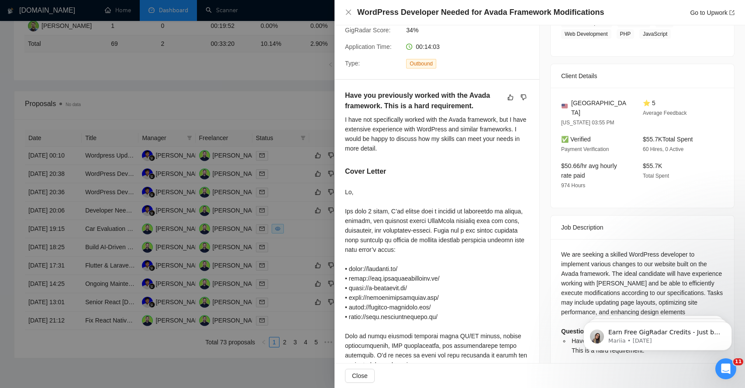
click at [396, 135] on div "I have not specifically worked with the Avada framework, but I have extensive e…" at bounding box center [437, 134] width 184 height 38
click at [454, 121] on div "I have not specifically worked with the Avada framework, but I have extensive e…" at bounding box center [437, 134] width 184 height 38
click at [461, 121] on div "I have not specifically worked with the Avada framework, but I have extensive e…" at bounding box center [437, 134] width 184 height 38
drag, startPoint x: 461, startPoint y: 121, endPoint x: 476, endPoint y: 119, distance: 14.5
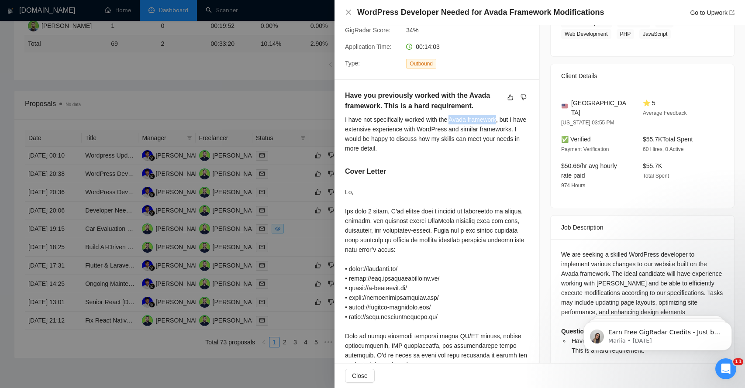
click at [476, 119] on div "I have not specifically worked with the Avada framework, but I have extensive e…" at bounding box center [437, 134] width 184 height 38
copy div "Avada framework"
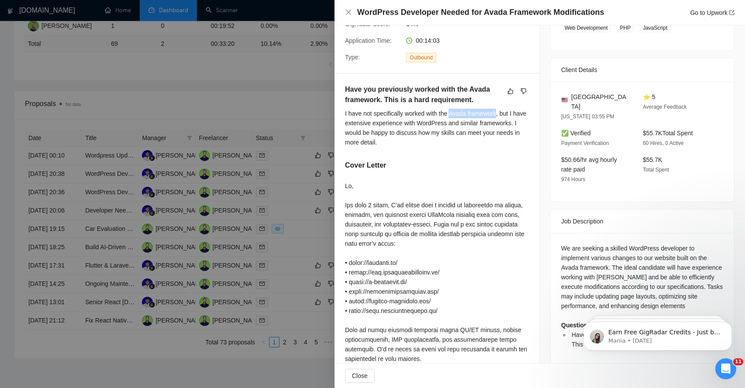
scroll to position [172, 0]
click at [526, 89] on icon "dislike" at bounding box center [524, 90] width 6 height 6
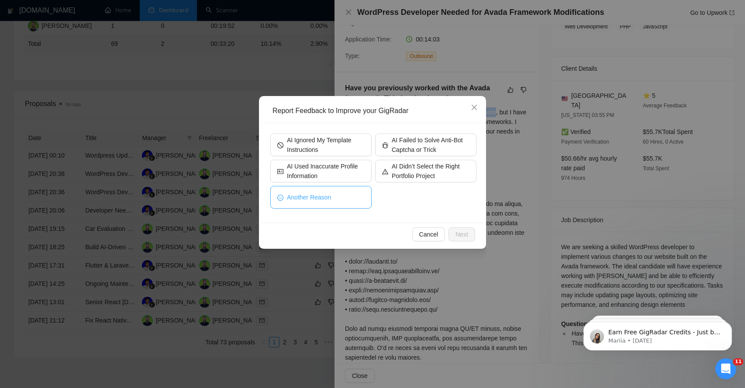
click at [330, 196] on span "Another Reason" at bounding box center [309, 198] width 44 height 10
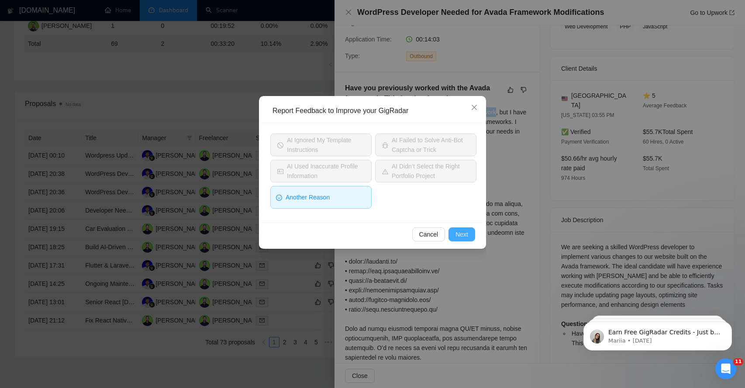
click at [460, 232] on span "Next" at bounding box center [462, 235] width 13 height 10
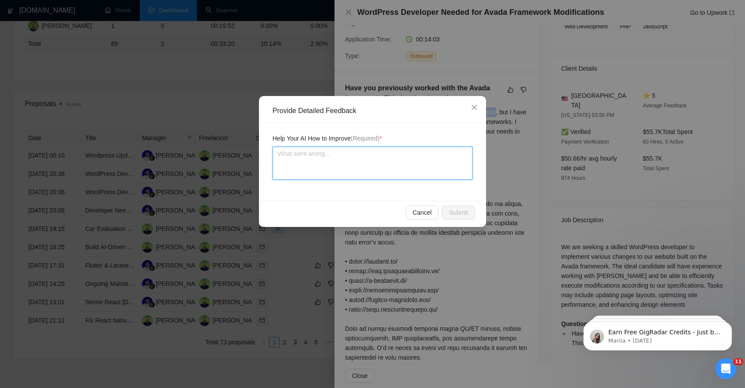
click at [331, 159] on textarea at bounding box center [373, 163] width 200 height 33
drag, startPoint x: 372, startPoint y: 104, endPoint x: 374, endPoint y: 148, distance: 43.8
click at [375, 148] on div "Provide Detailed Feedback Help Your AI How to Improve (Required) * Cancel Submit" at bounding box center [372, 161] width 227 height 131
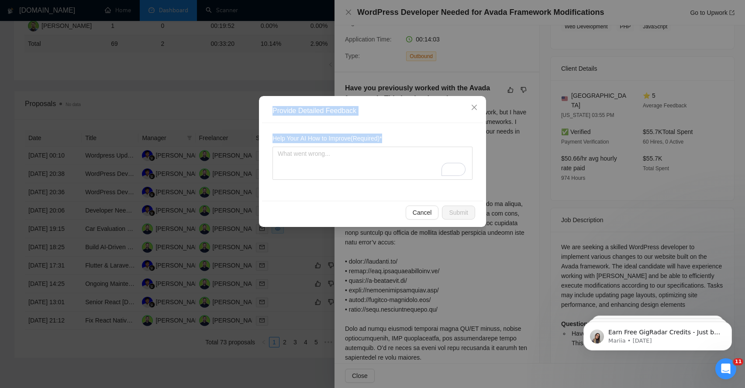
click at [383, 112] on div "Provide Detailed Feedback" at bounding box center [376, 111] width 206 height 10
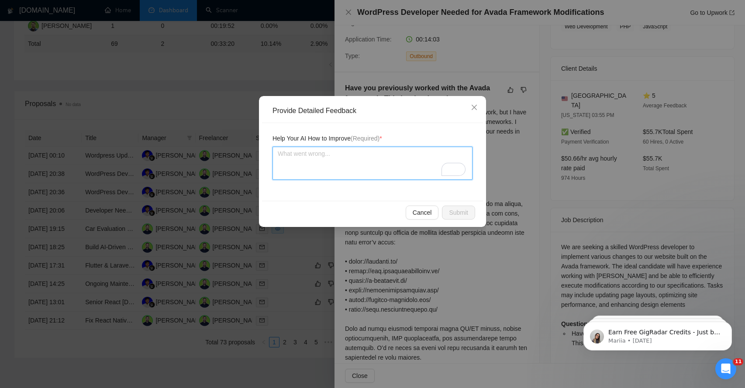
click at [340, 151] on textarea "To enrich screen reader interactions, please activate Accessibility in Grammarl…" at bounding box center [373, 163] width 200 height 33
type textarea "F"
type textarea "Fo"
type textarea "For"
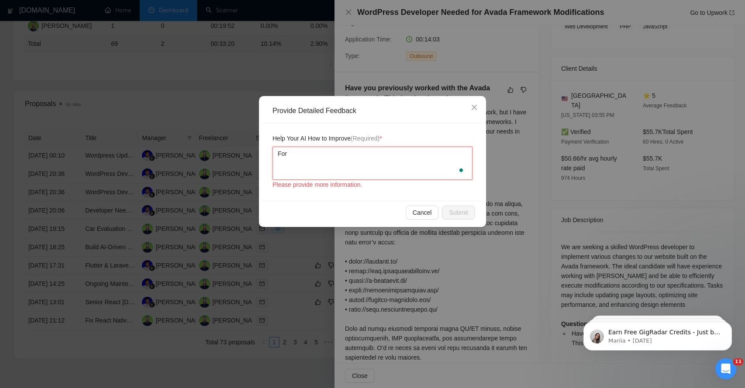
paste textarea "Avada framework"
type textarea "For Avada framework"
type textarea "For Avada framework-"
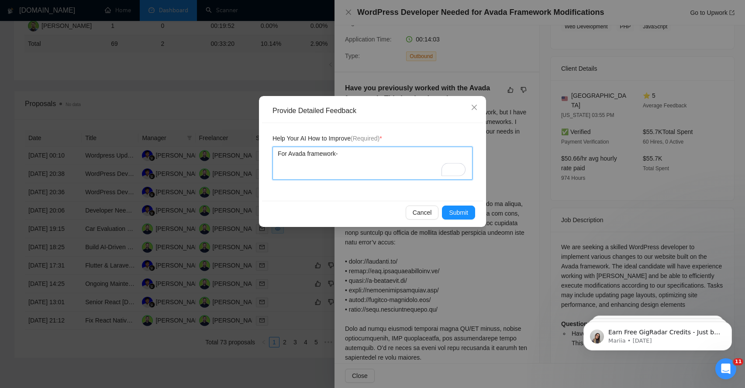
type textarea "For Avada framework-"
type textarea "For Avada framework- s"
type textarea "For Avada framework- sh"
type textarea "For Avada framework- sho"
type textarea "For Avada framework- shou"
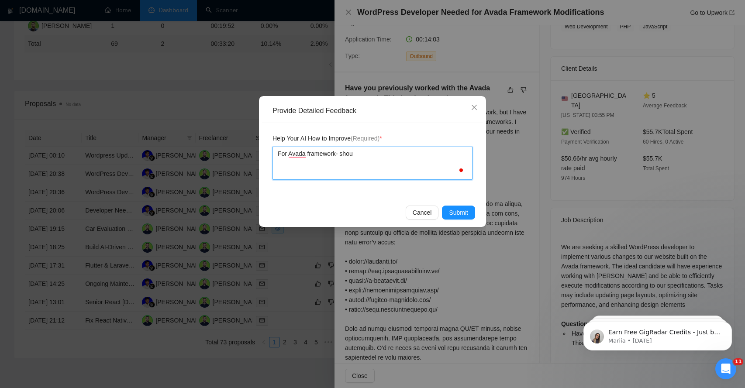
type textarea "For Avada framework- shoul"
type textarea "For Avada framework- should"
type textarea "For Avada framework- should h"
type textarea "For Avada framework- should ha"
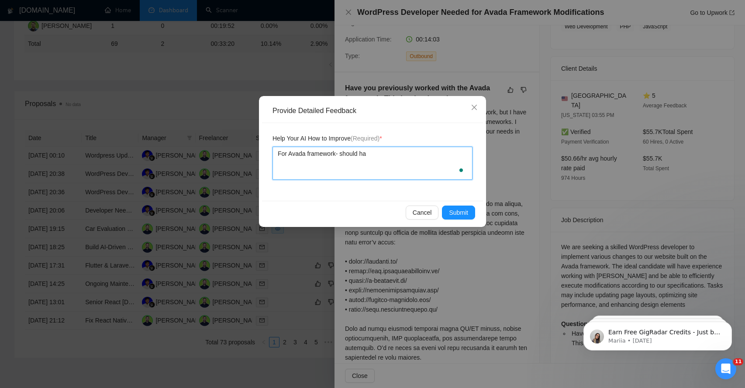
type textarea "For Avada framework- should hav"
type textarea "For Avada framework- should have"
type textarea "For Avada framework- should have s"
type textarea "For Avada framework- should have sa"
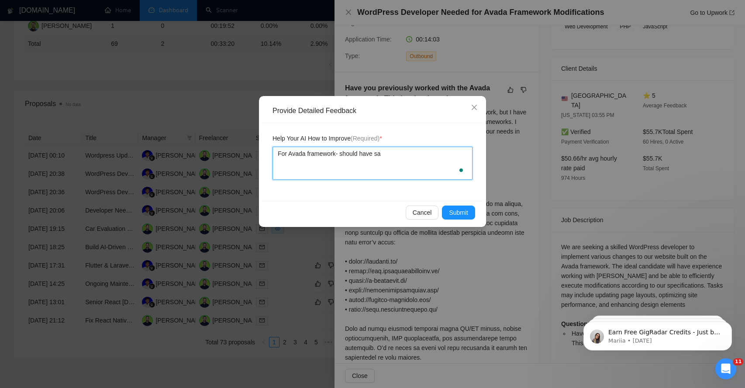
type textarea "For Avada framework- should have sai"
type textarea "For Avada framework- should have said"
type textarea "For Avada framework- should have said i"
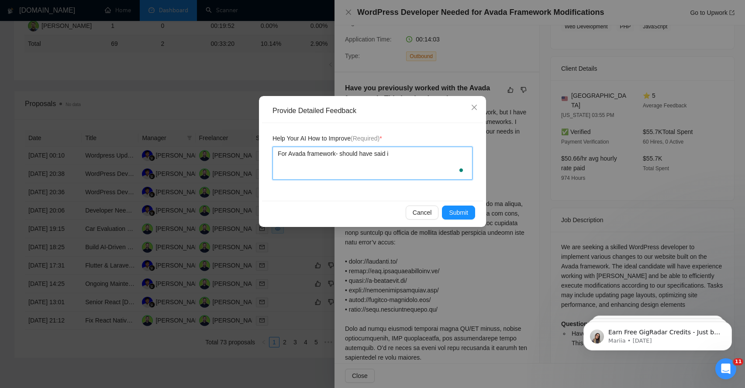
type textarea "For Avada framework- should have said i a"
type textarea "For Avada framework- should have said i am"
type textarea "For Avada framework- should have said i am f"
type textarea "For Avada framework- should have said i am fa"
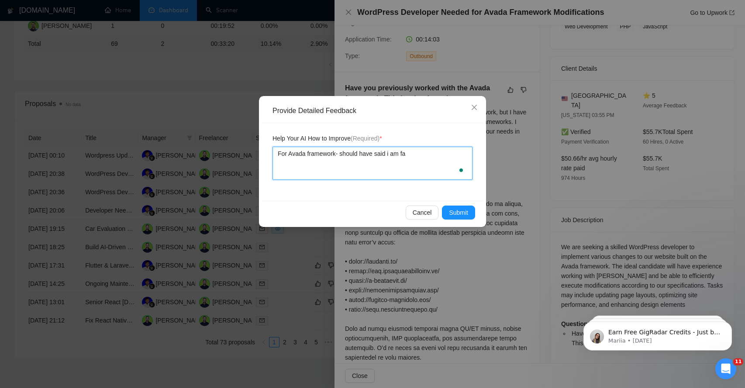
type textarea "For Avada framework- should have said i am fam"
type textarea "For Avada framework- should have said i am fami"
type textarea "For Avada framework- should have said i am famil"
type textarea "For Avada framework- should have said i am famili"
type textarea "For Avada framework- should have said i am familie"
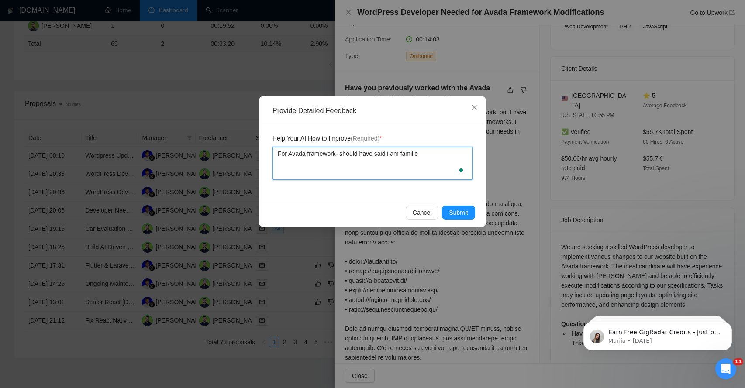
type textarea "For Avada framework- should have said i am familier"
type textarea "For Avada framework- should have said i am familier w"
type textarea "For Avada framework- should have said i am familier wi"
type textarea "For Avada framework- should have said i am familier wit"
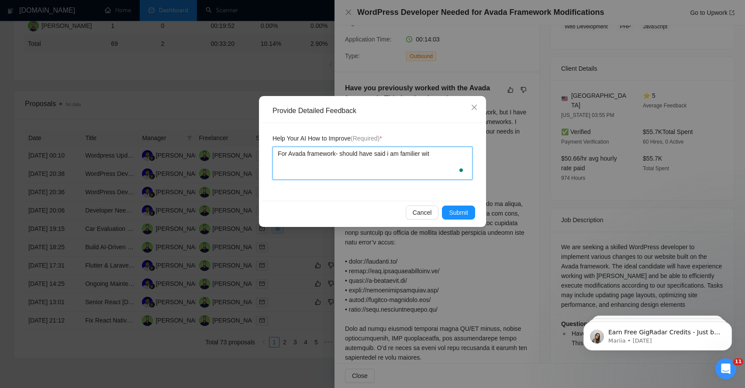
type textarea "For Avada framework- should have said i am familier with"
type textarea "For Avada framework- should have said i am familier with i"
type textarea "For Avada framework- should have said i am familier with it"
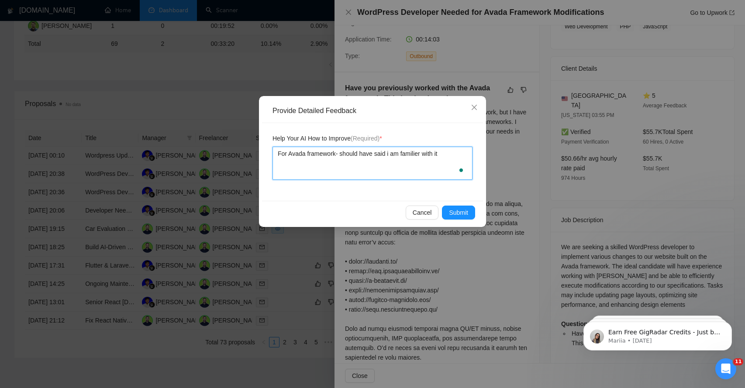
type textarea "For Avada framework- should have said i am familier with it a"
type textarea "For Avada framework- should have said i am familier with it an"
type textarea "For Avada framework- should have said i am familier with it ans"
type textarea "For Avada framework- should have said i am familier with it ans c"
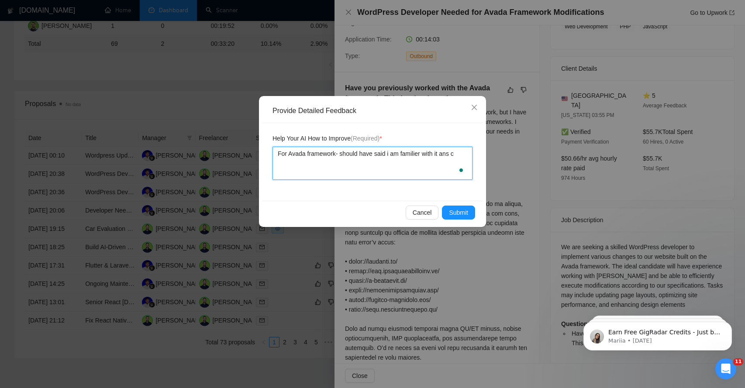
type textarea "For Avada framework- should have said i am familier with it ans"
type textarea "For Avada framework- should have said i am familier with it an"
type textarea "For Avada framework- should have said i am familier with it and"
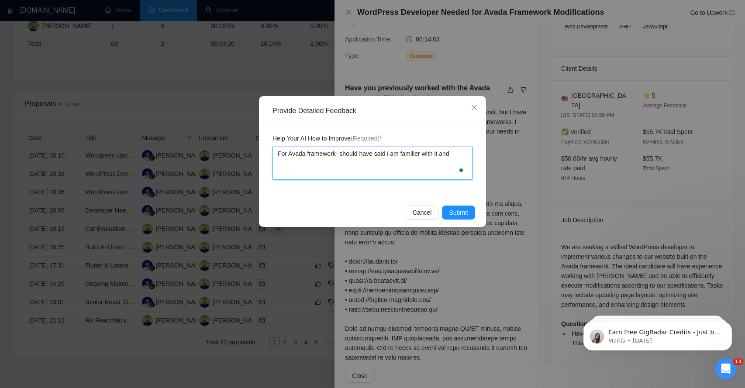
type textarea "For Avada framework- should have said i am familier with it and c"
type textarea "For Avada framework- should have said i am familier with it and ca"
type textarea "For Avada framework- should have said i am familier with it and can"
type textarea "For Avada framework- should have said i am familier with it and can c"
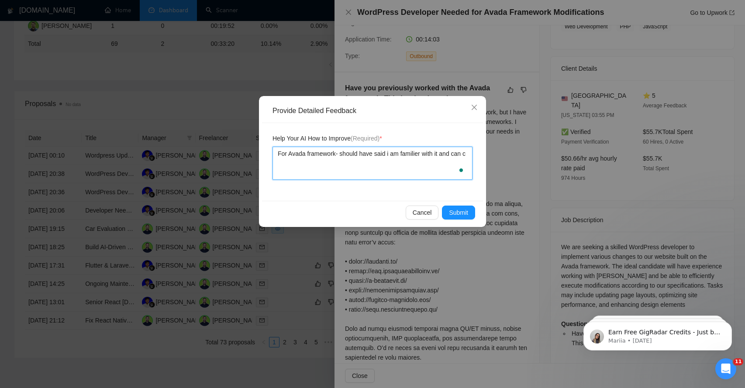
type textarea "For Avada framework- should have said i am familier with it and can co"
type textarea "For Avada framework- should have said i am familier with it and can con"
type textarea "For Avada framework- should have said i am familier with it and can cond"
type textarea "For Avada framework- should have said i am familier with it and can con"
type textarea "For Avada framework- should have said i am familier with it and can conf"
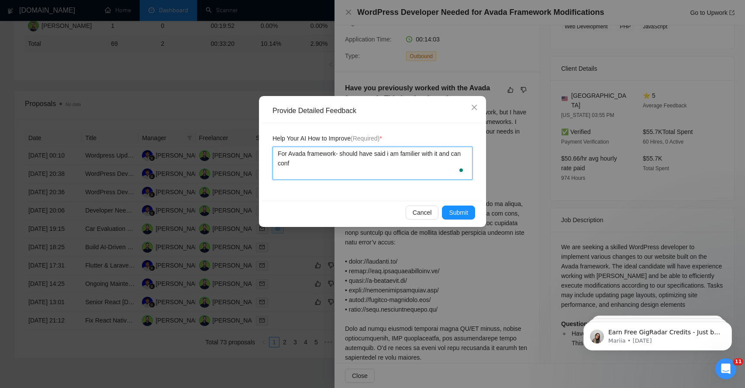
type textarea "For Avada framework- should have said i am familier with it and can confi"
type textarea "For Avada framework- should have said i am familier with it and can confid"
type textarea "For Avada framework- should have said i am familier with it and can confide"
type textarea "For Avada framework- should have said i am familier with it and can confiden"
type textarea "For Avada framework- should have said i am familier with it and can confident"
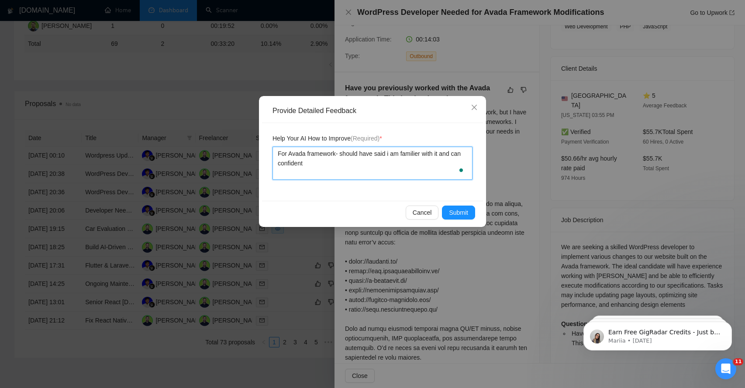
type textarea "For Avada framework- should have said i am familier with it and can confidentl"
type textarea "For Avada framework- should have said i am familier with it and can confidently"
type textarea "For Avada framework- should have said i am familier with it and can confidently…"
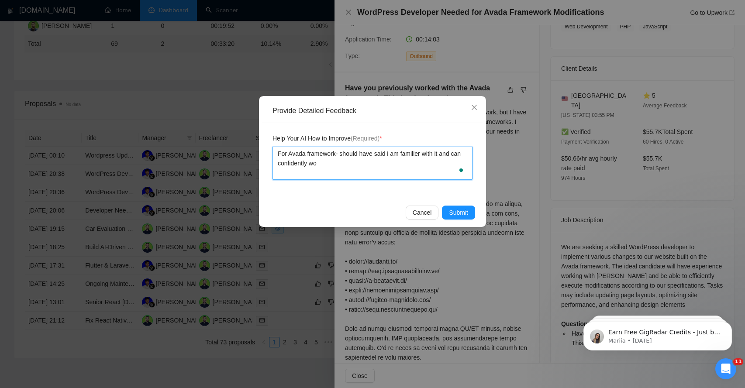
type textarea "For Avada framework- should have said i am familier with it and can confidently…"
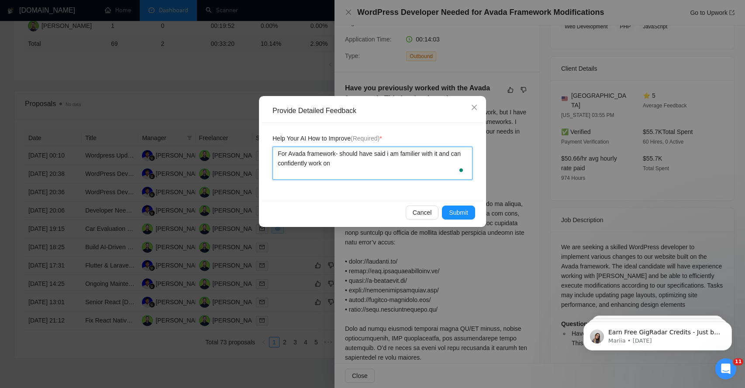
type textarea "For Avada framework- should have said i am familier with it and can confidently…"
click at [458, 211] on span "Submit" at bounding box center [458, 213] width 19 height 10
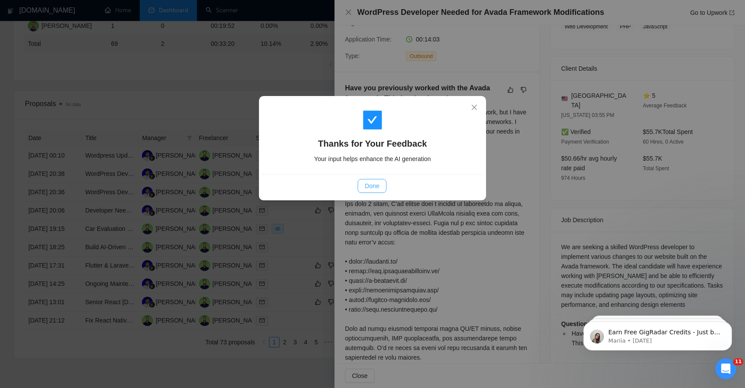
click at [378, 186] on span "Done" at bounding box center [372, 186] width 14 height 10
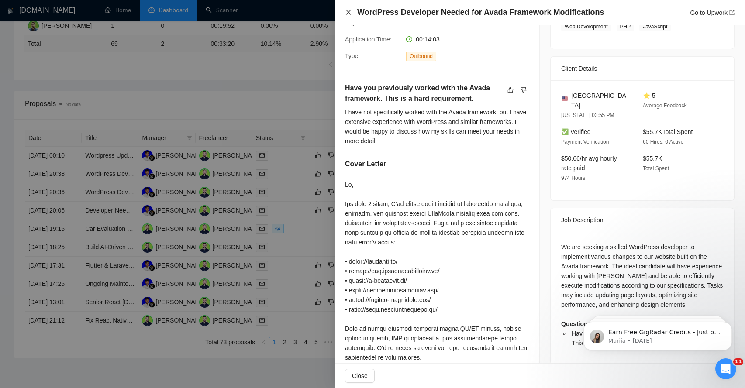
click at [348, 13] on icon "close" at bounding box center [348, 12] width 5 height 5
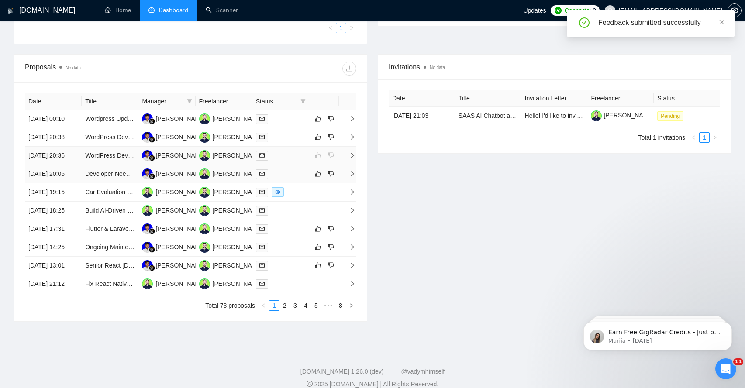
scroll to position [286, 0]
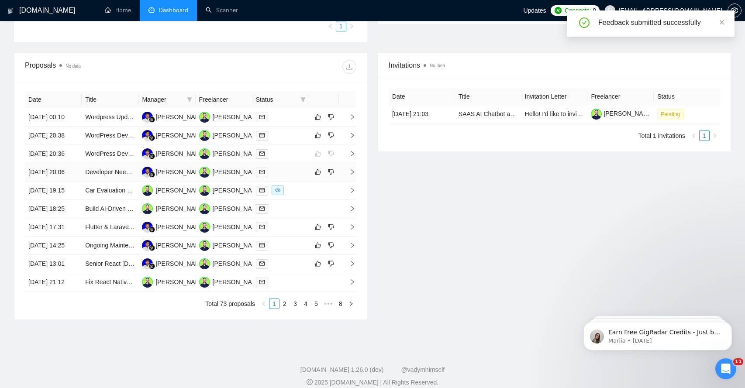
click at [354, 175] on icon "right" at bounding box center [353, 172] width 6 height 6
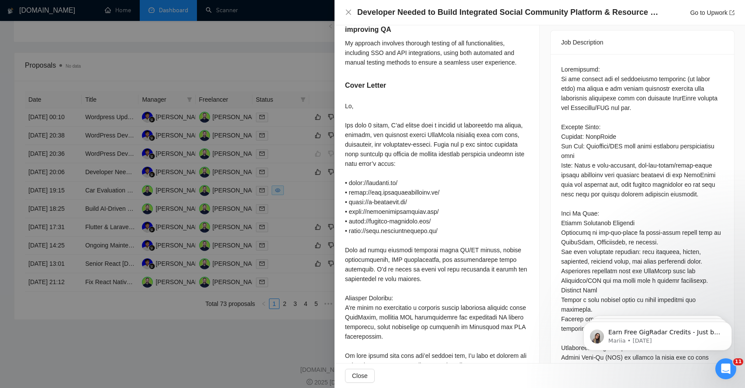
scroll to position [275, 0]
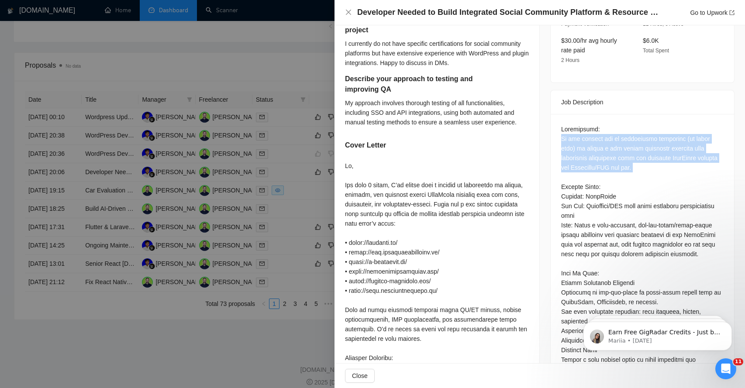
scroll to position [301, 0]
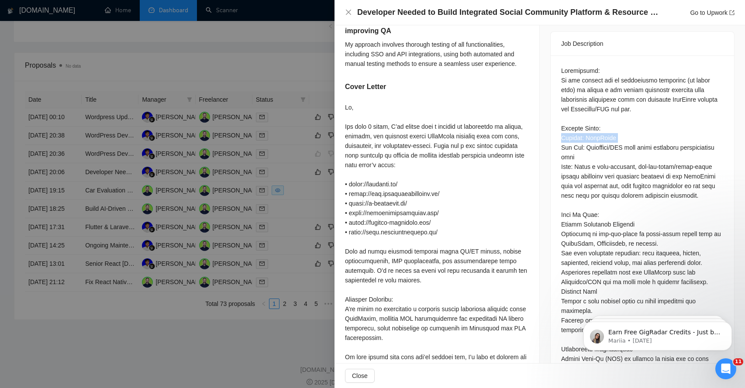
scroll to position [369, 0]
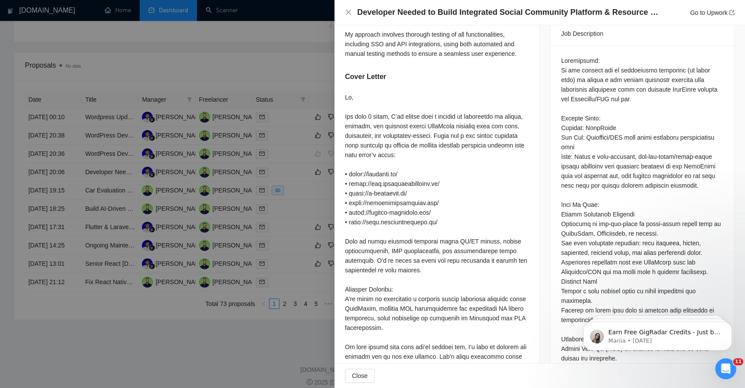
click at [584, 205] on div "Questions: Describe your recent experience with similar projects Please list an…" at bounding box center [642, 373] width 163 height 634
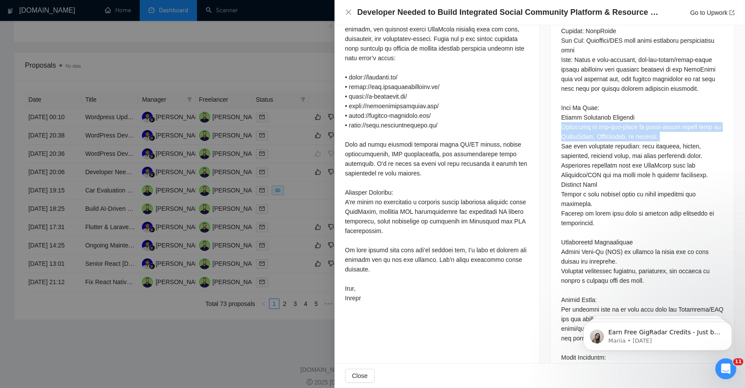
scroll to position [471, 0]
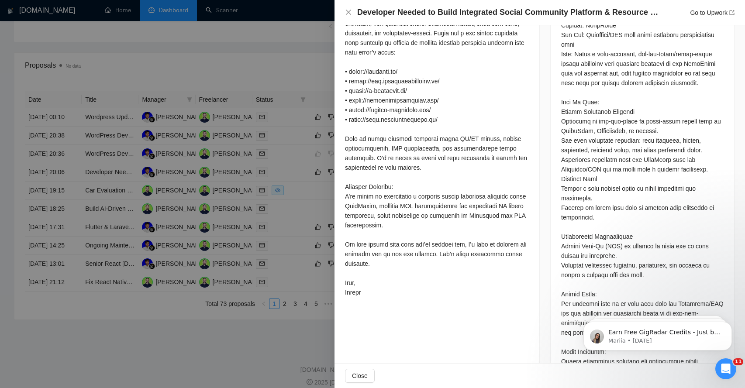
click at [586, 228] on div "Questions: Describe your recent experience with similar projects Please list an…" at bounding box center [642, 270] width 163 height 634
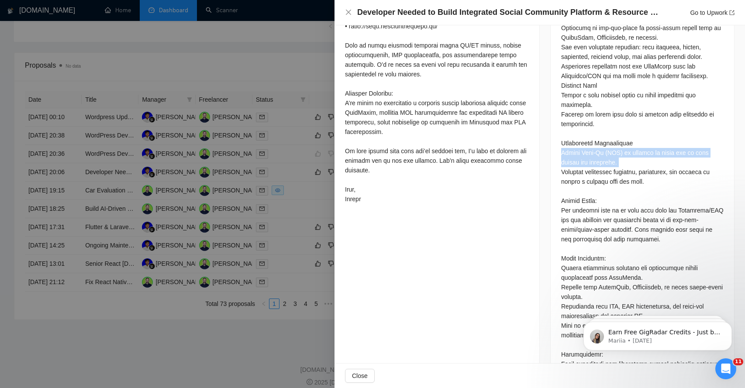
scroll to position [575, 0]
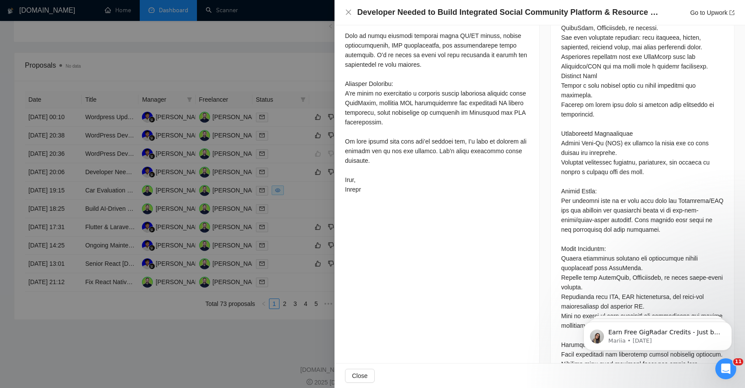
click at [580, 197] on div "Questions: Describe your recent experience with similar projects Please list an…" at bounding box center [642, 167] width 163 height 634
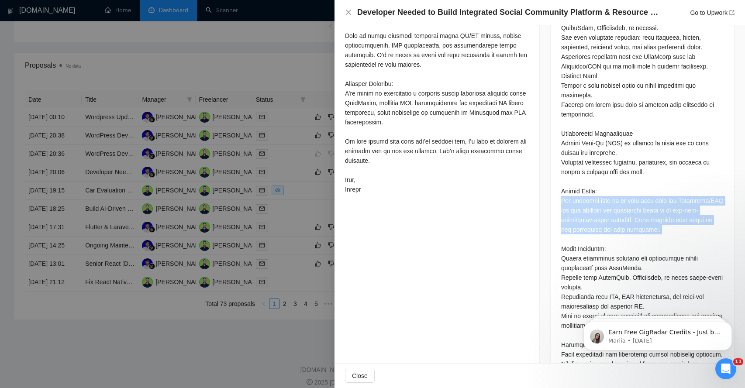
click at [580, 197] on div "Questions: Describe your recent experience with similar projects Please list an…" at bounding box center [642, 167] width 163 height 634
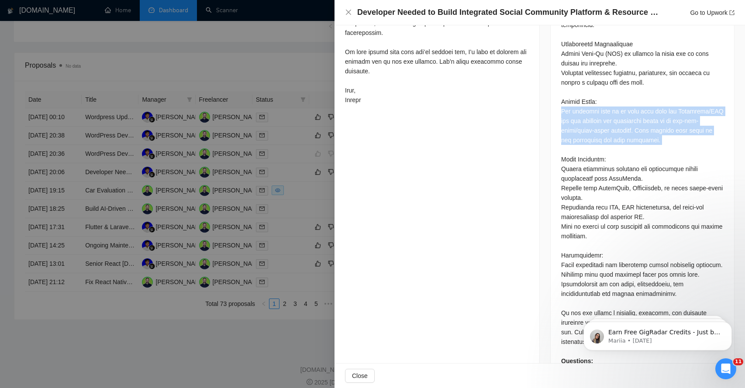
scroll to position [695, 0]
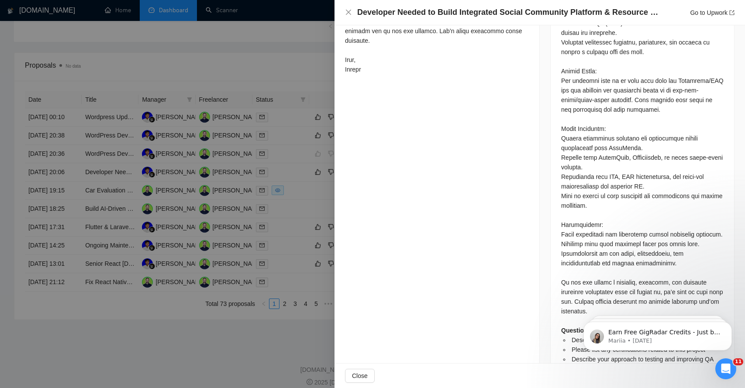
click at [576, 164] on div "Questions: Describe your recent experience with similar projects Please list an…" at bounding box center [642, 47] width 163 height 634
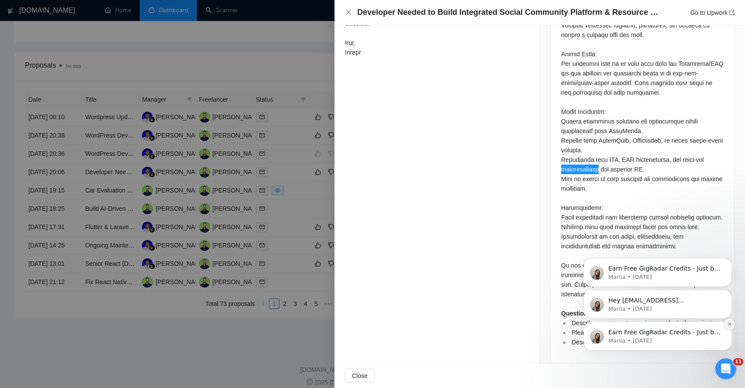
click at [728, 326] on icon "Dismiss notification" at bounding box center [730, 324] width 5 height 5
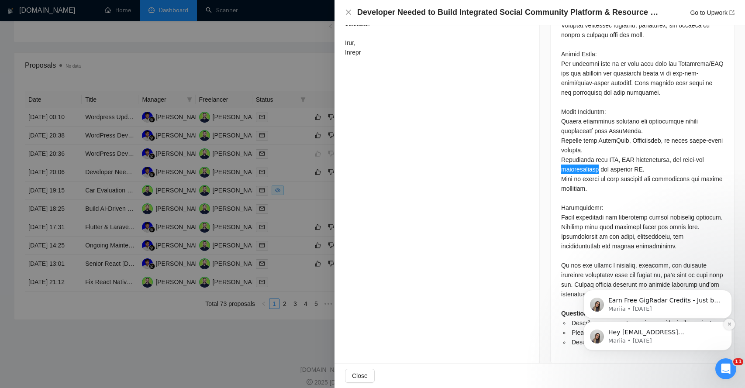
click at [729, 326] on icon "Dismiss notification" at bounding box center [730, 324] width 5 height 5
click at [731, 323] on icon "Dismiss notification" at bounding box center [730, 324] width 5 height 5
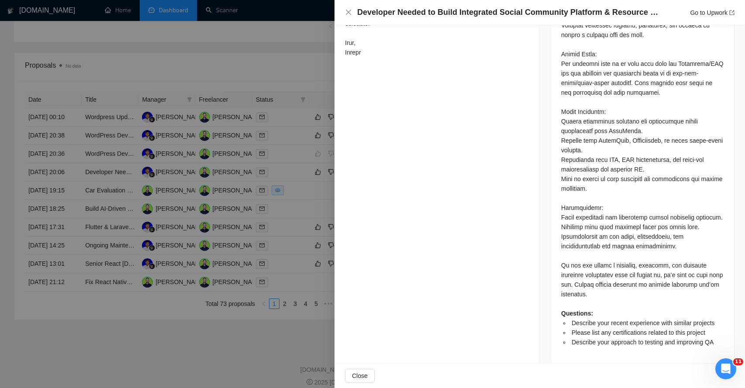
click at [664, 320] on span "Describe your recent experience with similar projects" at bounding box center [643, 323] width 143 height 7
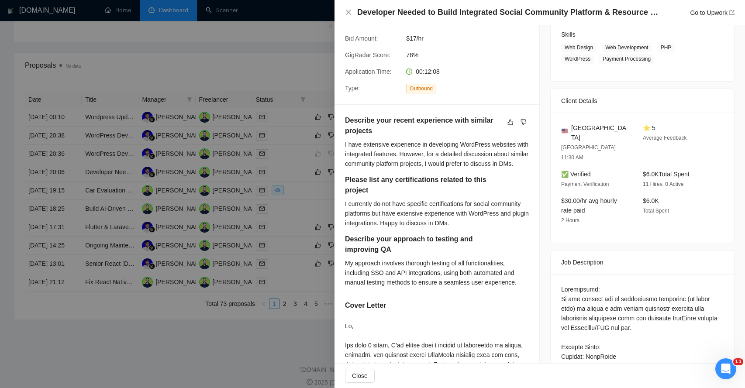
scroll to position [107, 0]
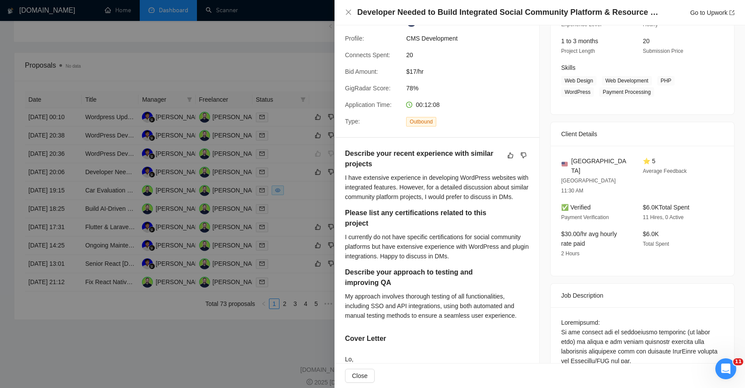
click at [369, 182] on div "I have extensive experience in developing WordPress websites with integrated fe…" at bounding box center [437, 187] width 184 height 29
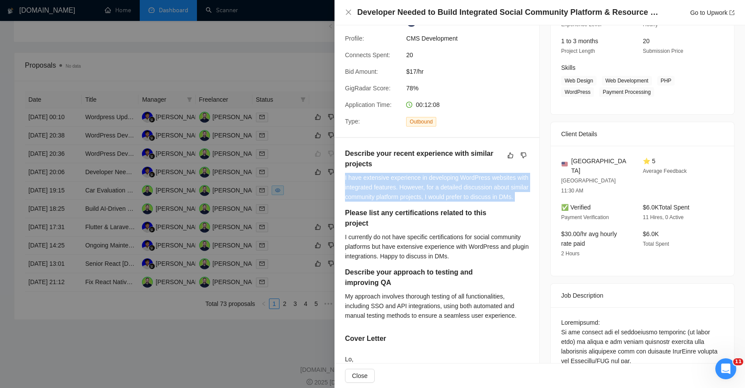
click at [369, 182] on div "I have extensive experience in developing WordPress websites with integrated fe…" at bounding box center [437, 187] width 184 height 29
click at [367, 190] on div "I have extensive experience in developing WordPress websites with integrated fe…" at bounding box center [437, 187] width 184 height 29
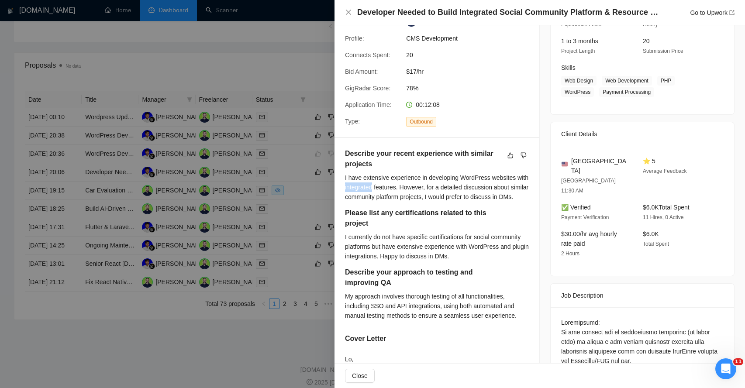
click at [367, 190] on div "I have extensive experience in developing WordPress websites with integrated fe…" at bounding box center [437, 187] width 184 height 29
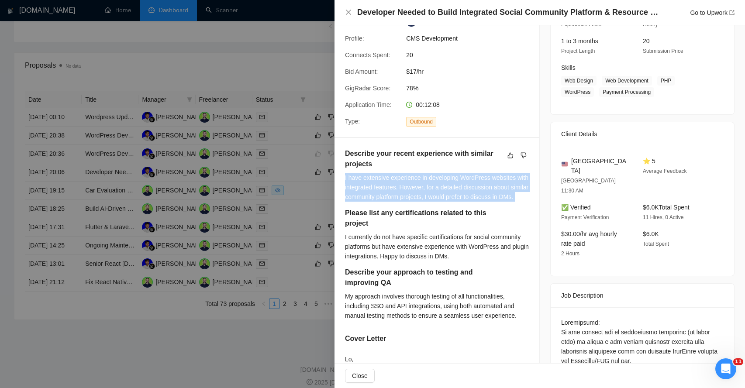
click at [367, 190] on div "I have extensive experience in developing WordPress websites with integrated fe…" at bounding box center [437, 187] width 184 height 29
click at [371, 199] on div "I have extensive experience in developing WordPress websites with integrated fe…" at bounding box center [437, 187] width 184 height 29
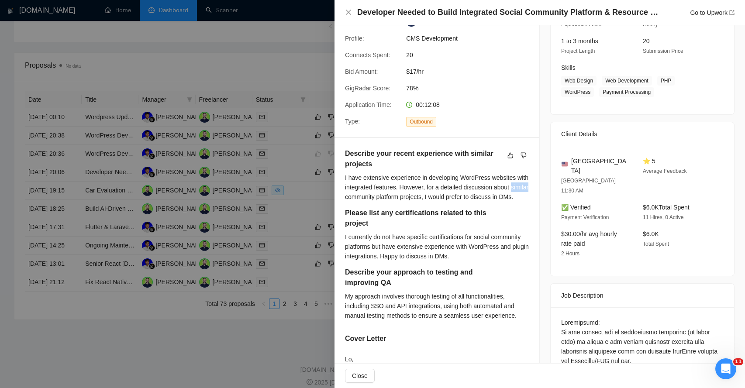
click at [371, 199] on div "I have extensive experience in developing WordPress websites with integrated fe…" at bounding box center [437, 187] width 184 height 29
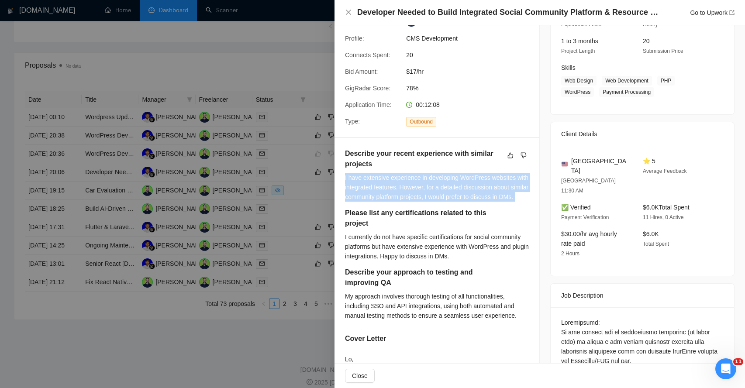
click at [371, 199] on div "I have extensive experience in developing WordPress websites with integrated fe…" at bounding box center [437, 187] width 184 height 29
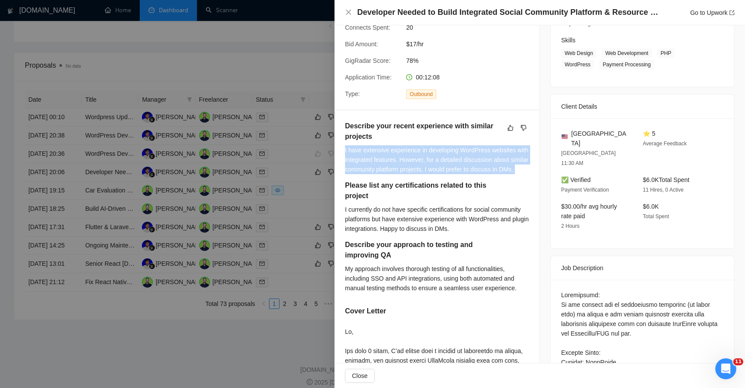
scroll to position [135, 0]
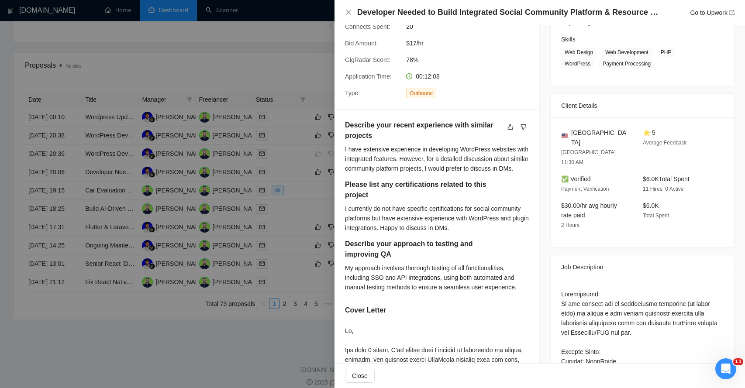
click at [384, 225] on div "I currently do not have specific certifications for social community platforms …" at bounding box center [437, 218] width 184 height 29
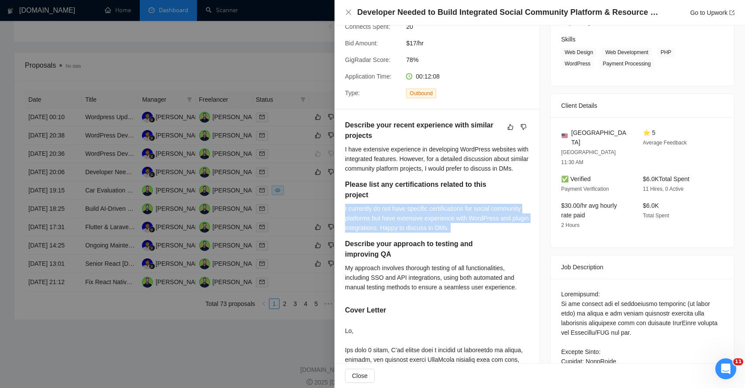
click at [384, 225] on div "I currently do not have specific certifications for social community platforms …" at bounding box center [437, 218] width 184 height 29
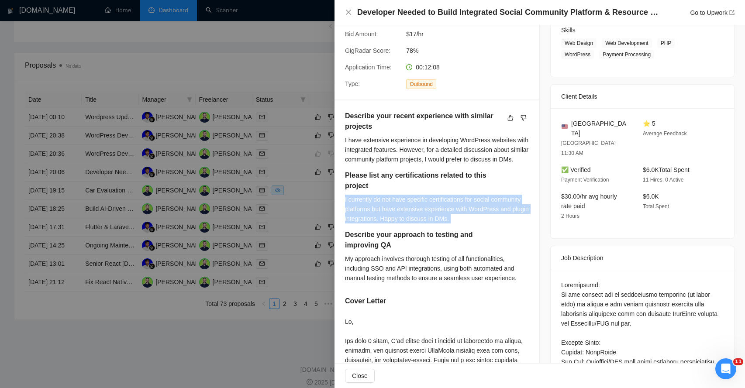
click at [374, 215] on div "I currently do not have specific certifications for social community platforms …" at bounding box center [437, 209] width 184 height 29
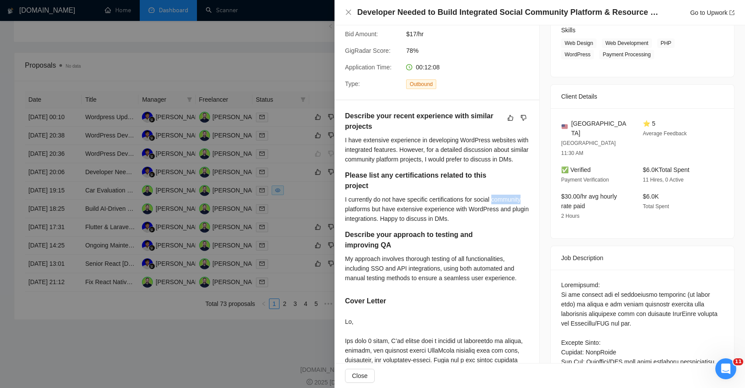
click at [374, 215] on div "I currently do not have specific certifications for social community platforms …" at bounding box center [437, 209] width 184 height 29
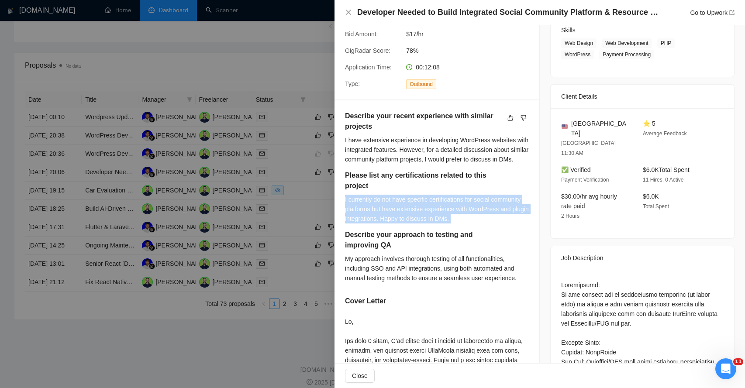
click at [374, 215] on div "I currently do not have specific certifications for social community platforms …" at bounding box center [437, 209] width 184 height 29
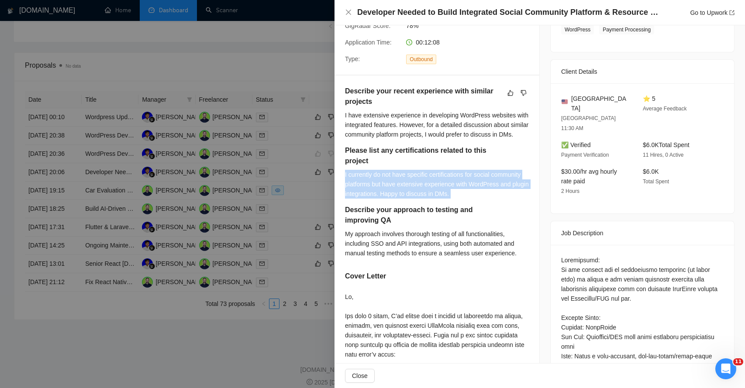
scroll to position [173, 0]
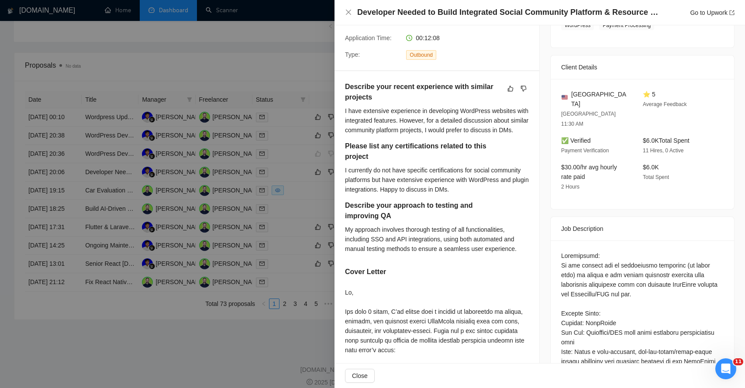
click at [379, 249] on div "My approach involves thorough testing of all functionalities, including SSO and…" at bounding box center [437, 239] width 184 height 29
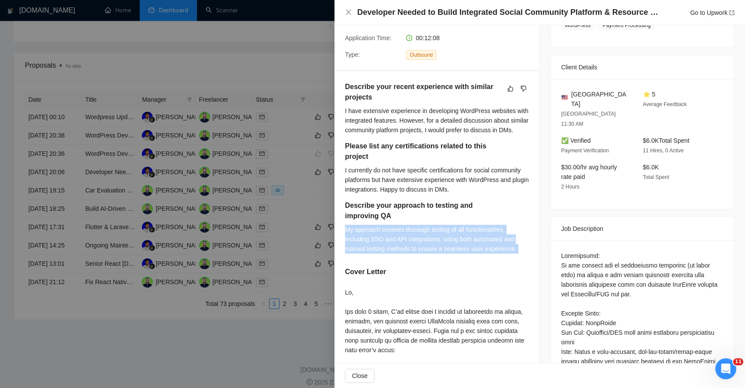
click at [379, 249] on div "My approach involves thorough testing of all functionalities, including SSO and…" at bounding box center [437, 239] width 184 height 29
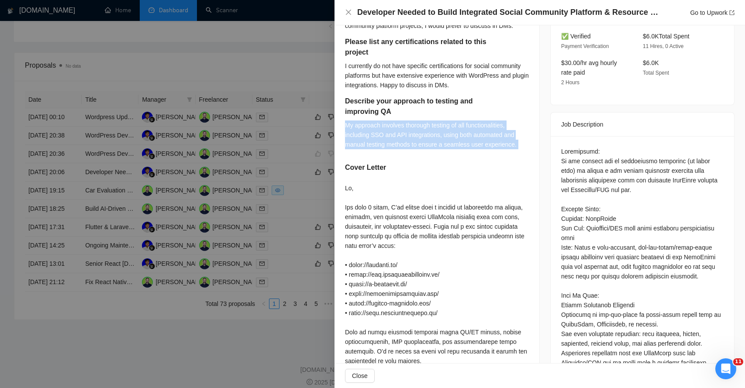
scroll to position [282, 0]
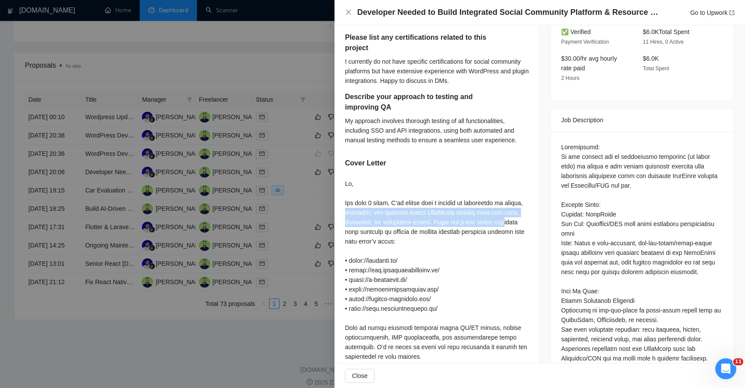
drag, startPoint x: 368, startPoint y: 218, endPoint x: 376, endPoint y: 244, distance: 26.5
click at [376, 244] on div at bounding box center [437, 333] width 184 height 308
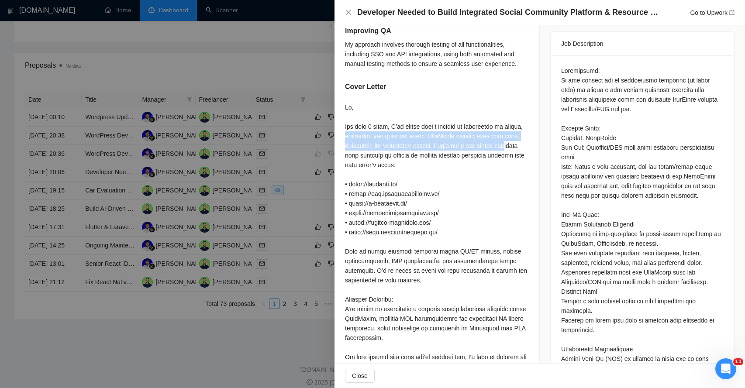
scroll to position [362, 0]
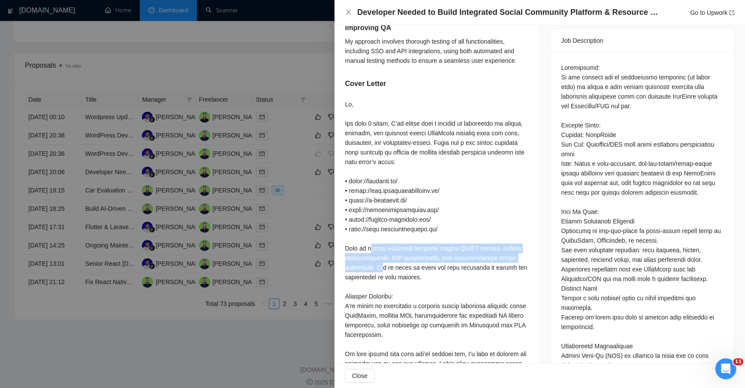
drag, startPoint x: 369, startPoint y: 258, endPoint x: 381, endPoint y: 281, distance: 25.2
click at [381, 280] on div at bounding box center [437, 254] width 184 height 308
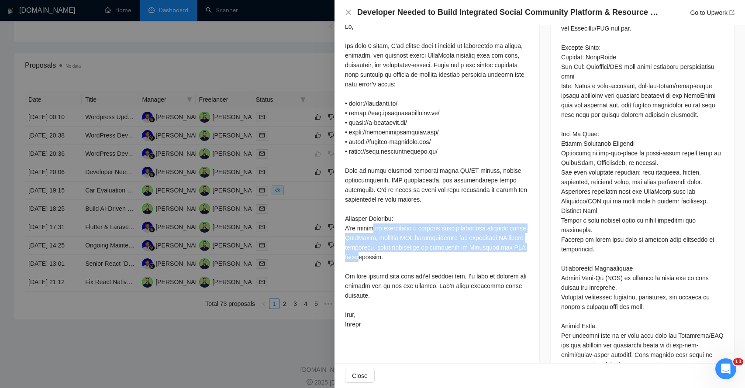
drag, startPoint x: 369, startPoint y: 237, endPoint x: 371, endPoint y: 270, distance: 32.4
click at [371, 270] on div at bounding box center [437, 176] width 184 height 308
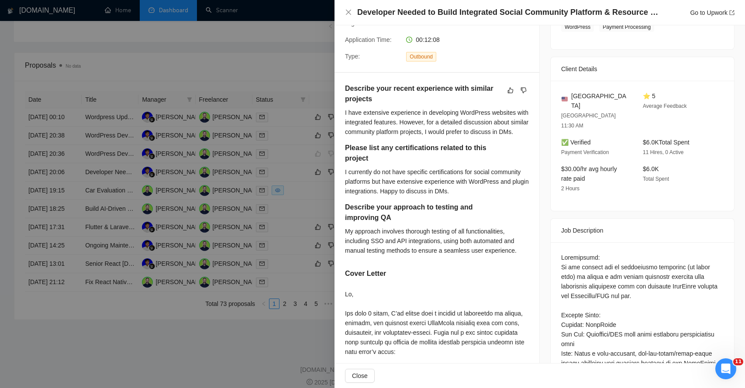
scroll to position [0, 0]
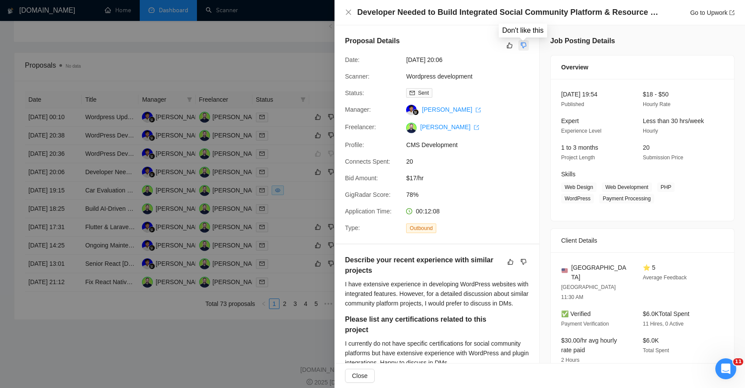
click at [522, 46] on icon "dislike" at bounding box center [524, 45] width 6 height 7
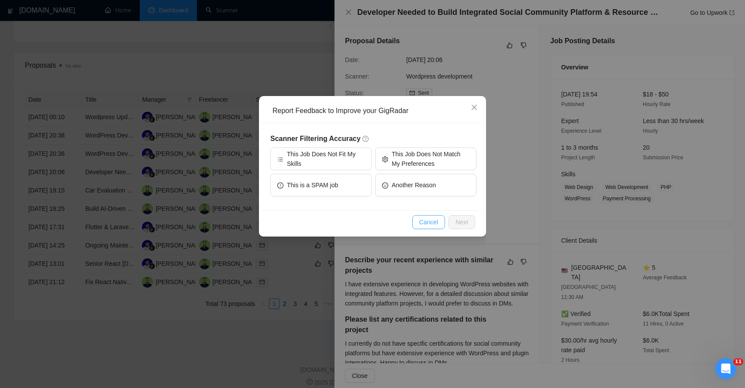
click at [426, 221] on span "Cancel" at bounding box center [428, 223] width 19 height 10
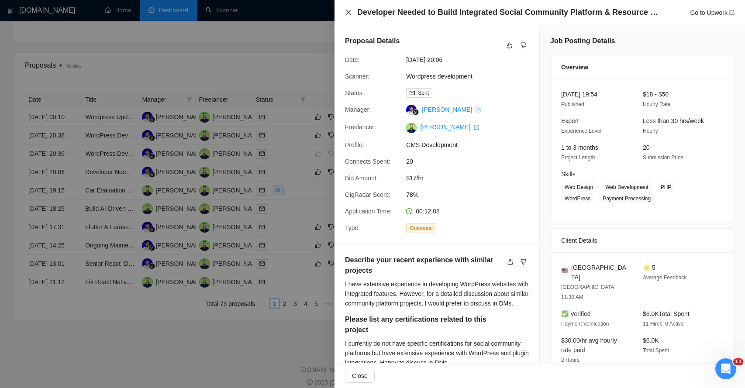
click at [348, 10] on icon "close" at bounding box center [348, 12] width 7 height 7
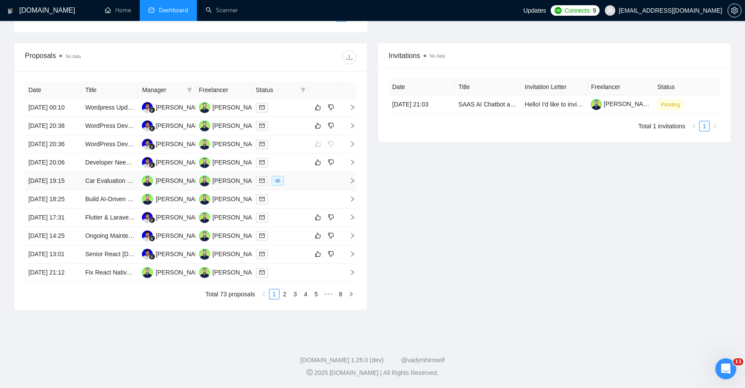
scroll to position [298, 0]
click at [332, 166] on icon "dislike" at bounding box center [331, 162] width 6 height 7
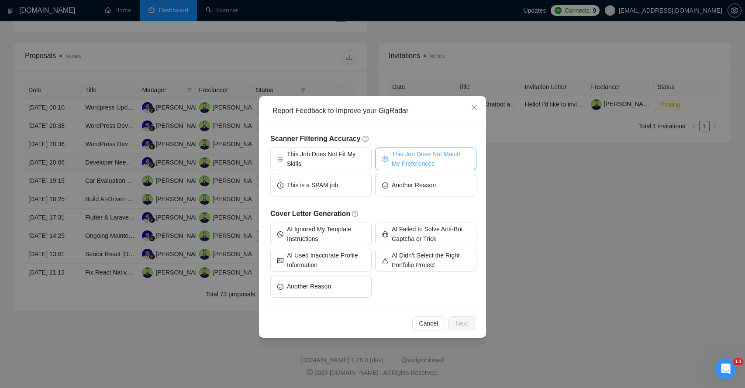
click at [426, 160] on span "This Job Does Not Match My Preferences" at bounding box center [431, 158] width 78 height 19
click at [458, 322] on span "Next" at bounding box center [462, 324] width 13 height 10
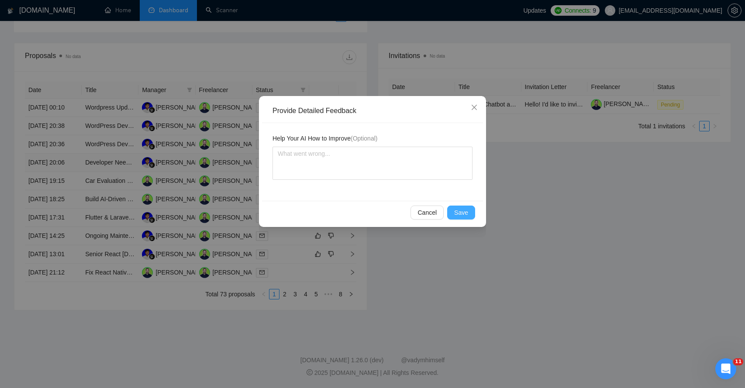
click at [465, 210] on span "Save" at bounding box center [461, 213] width 14 height 10
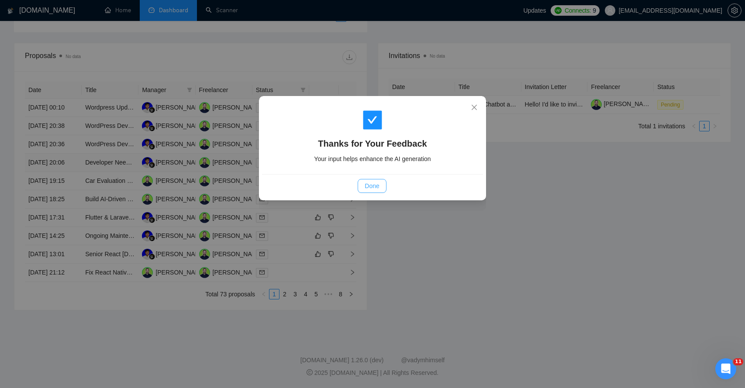
click at [374, 179] on button "Done" at bounding box center [372, 186] width 28 height 14
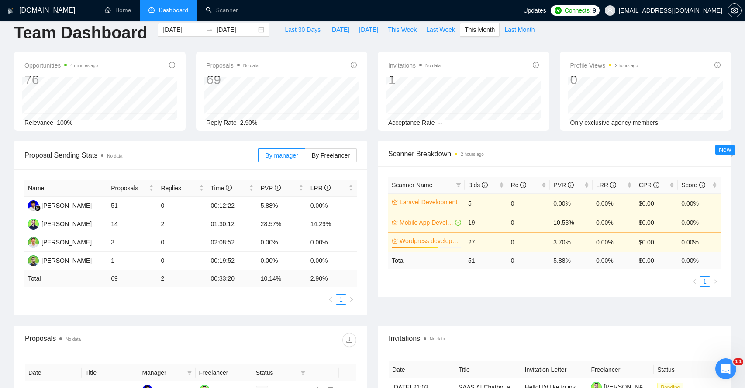
scroll to position [0, 0]
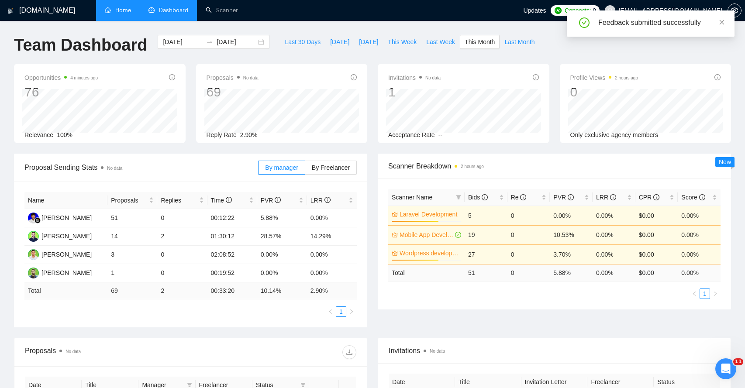
click at [127, 11] on link "Home" at bounding box center [118, 10] width 26 height 7
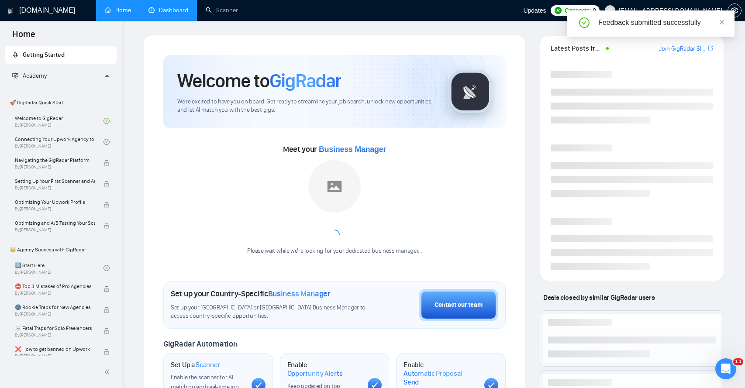
click at [158, 10] on link "Dashboard" at bounding box center [169, 10] width 40 height 7
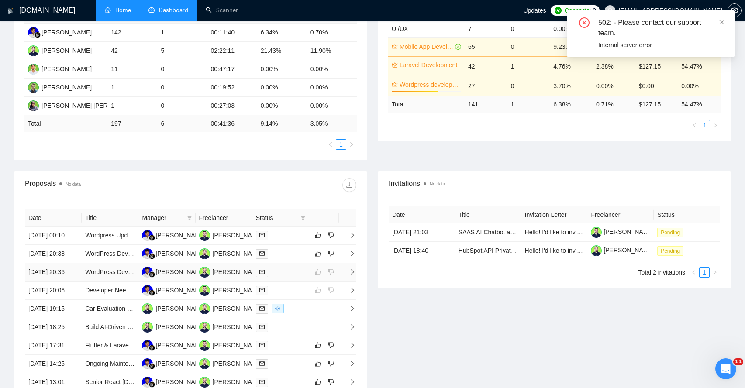
scroll to position [351, 0]
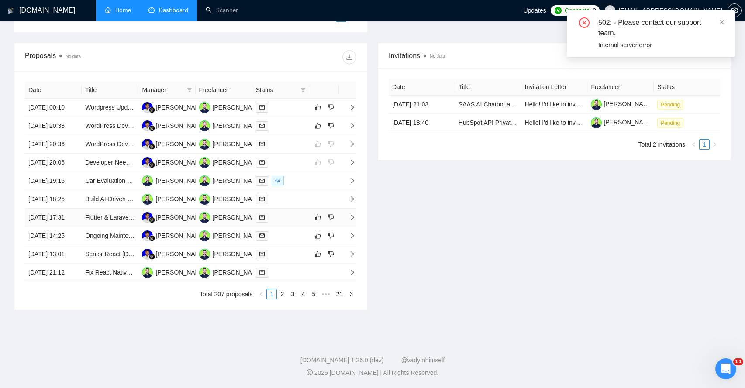
click at [353, 220] on icon "right" at bounding box center [352, 217] width 3 height 5
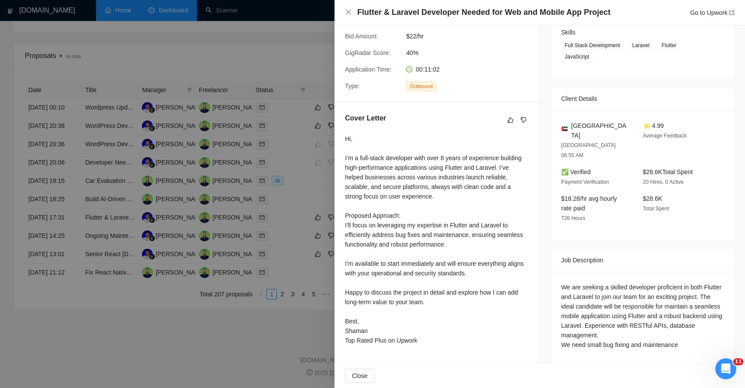
scroll to position [374, 0]
click at [595, 283] on div "We are seeking a skilled developer proficient in both Flutter and Laravel to jo…" at bounding box center [642, 316] width 163 height 67
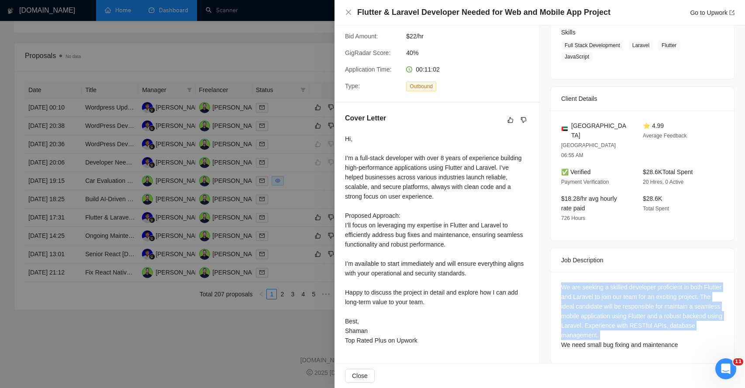
click at [595, 283] on div "We are seeking a skilled developer proficient in both Flutter and Laravel to jo…" at bounding box center [642, 316] width 163 height 67
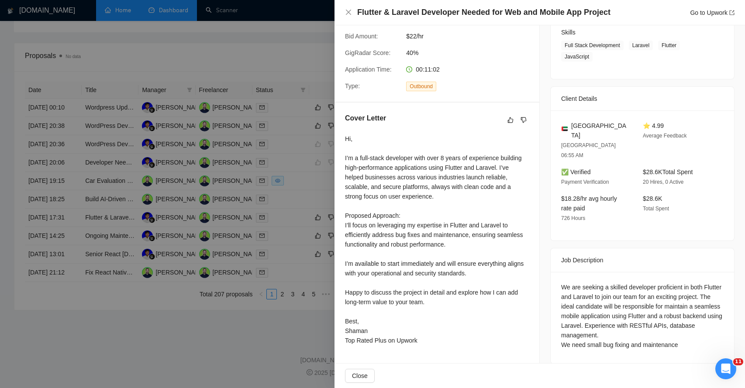
click at [578, 298] on div "We are seeking a skilled developer proficient in both Flutter and Laravel to jo…" at bounding box center [642, 316] width 163 height 67
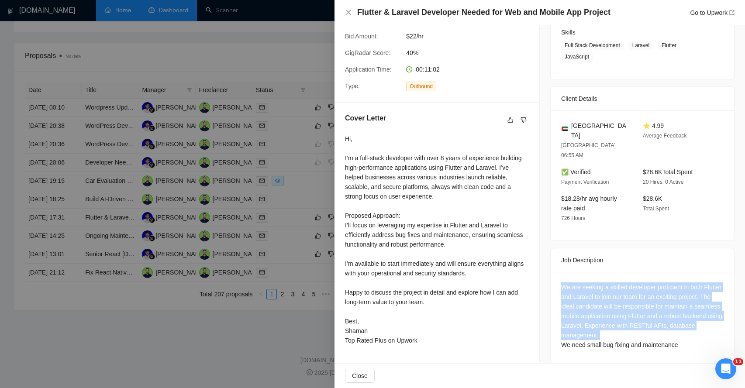
click at [578, 298] on div "We are seeking a skilled developer proficient in both Flutter and Laravel to jo…" at bounding box center [642, 316] width 163 height 67
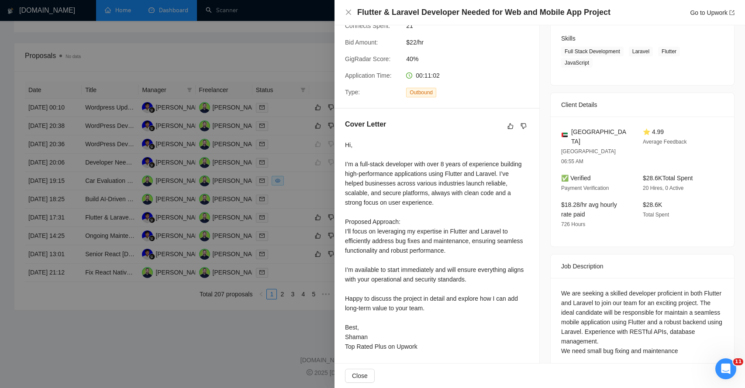
click at [424, 164] on div "Hi, I’m a full-stack developer with over 8 years of experience building high-pe…" at bounding box center [437, 245] width 184 height 211
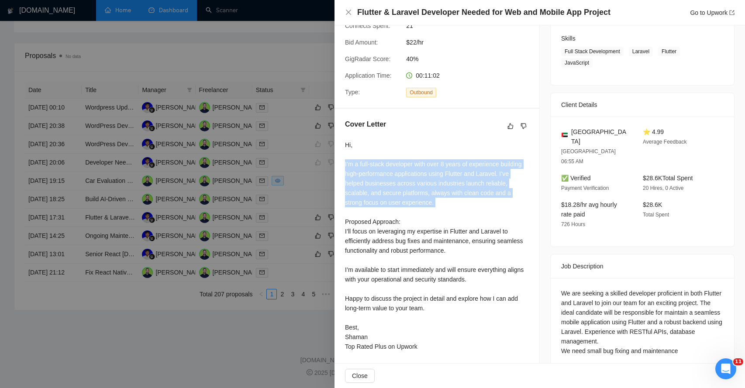
click at [424, 164] on div "Hi, I’m a full-stack developer with over 8 years of experience building high-pe…" at bounding box center [437, 245] width 184 height 211
click at [371, 175] on div "Hi, I’m a full-stack developer with over 8 years of experience building high-pe…" at bounding box center [437, 245] width 184 height 211
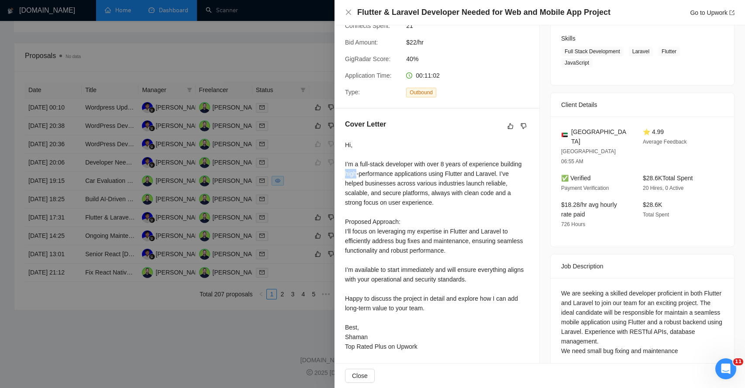
click at [371, 175] on div "Hi, I’m a full-stack developer with over 8 years of experience building high-pe…" at bounding box center [437, 245] width 184 height 211
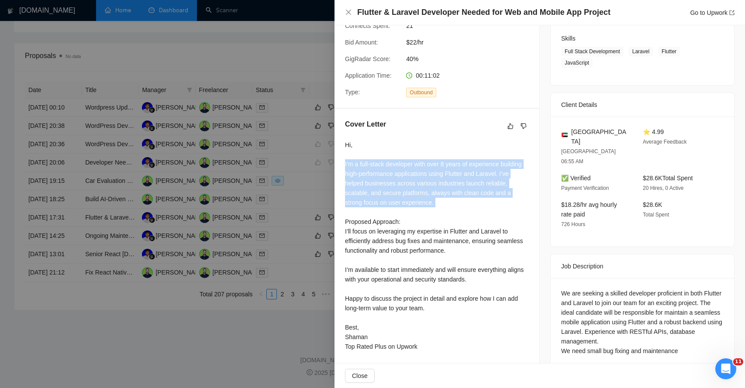
click at [371, 175] on div "Hi, I’m a full-stack developer with over 8 years of experience building high-pe…" at bounding box center [437, 245] width 184 height 211
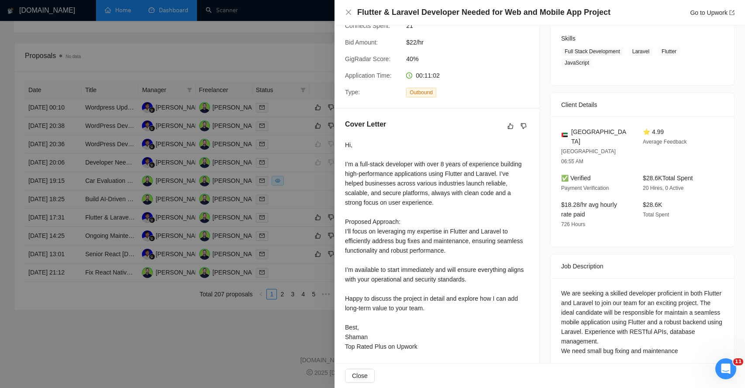
click at [413, 176] on div "Hi, I’m a full-stack developer with over 8 years of experience building high-pe…" at bounding box center [437, 245] width 184 height 211
click at [357, 184] on div "Hi, I’m a full-stack developer with over 8 years of experience building high-pe…" at bounding box center [437, 245] width 184 height 211
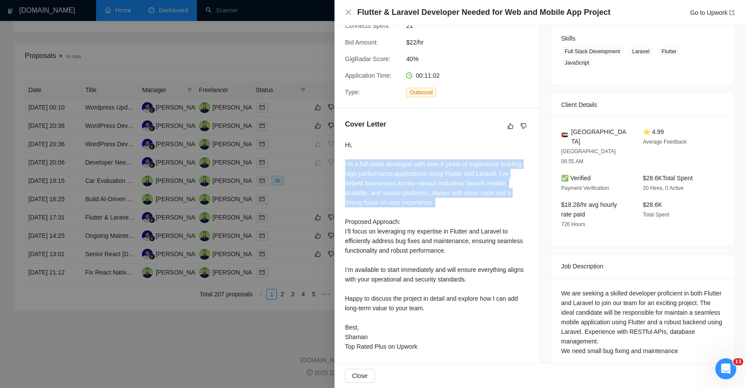
click at [357, 184] on div "Hi, I’m a full-stack developer with over 8 years of experience building high-pe…" at bounding box center [437, 245] width 184 height 211
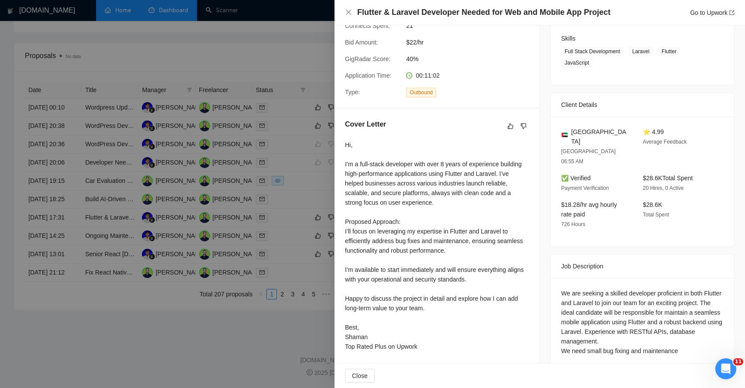
click at [410, 181] on div "Hi, I’m a full-stack developer with over 8 years of experience building high-pe…" at bounding box center [437, 245] width 184 height 211
click at [355, 221] on div "Hi, I’m a full-stack developer with over 8 years of experience building high-pe…" at bounding box center [437, 245] width 184 height 211
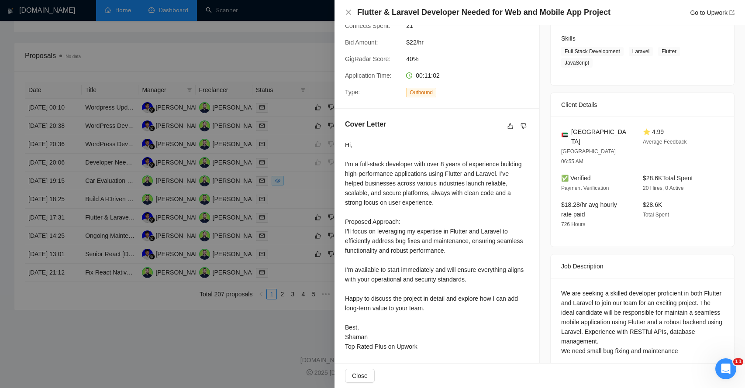
click at [355, 233] on div "Hi, I’m a full-stack developer with over 8 years of experience building high-pe…" at bounding box center [437, 245] width 184 height 211
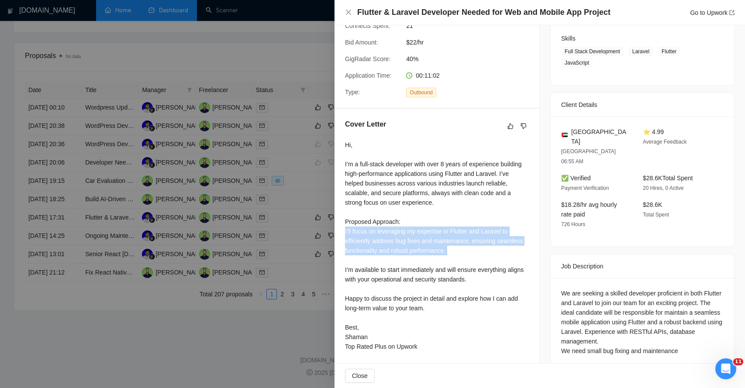
click at [355, 233] on div "Hi, I’m a full-stack developer with over 8 years of experience building high-pe…" at bounding box center [437, 245] width 184 height 211
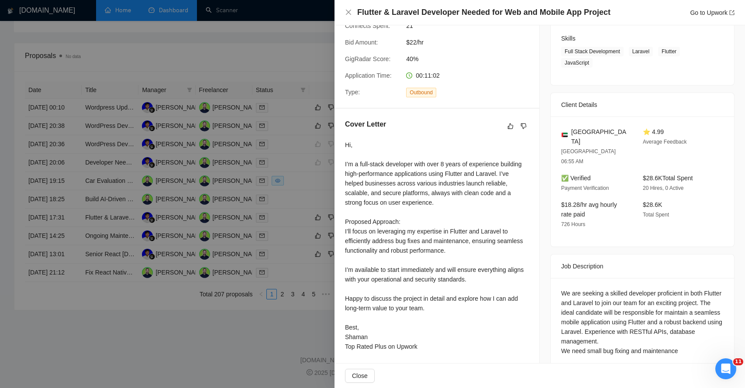
click at [405, 230] on div "Hi, I’m a full-stack developer with over 8 years of experience building high-pe…" at bounding box center [437, 245] width 184 height 211
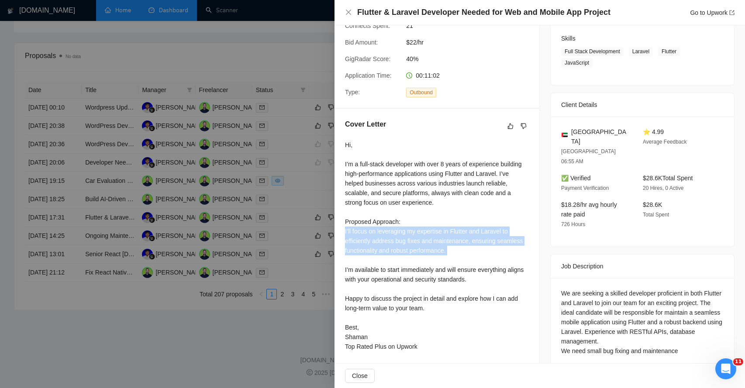
click at [405, 230] on div "Hi, I’m a full-stack developer with over 8 years of experience building high-pe…" at bounding box center [437, 245] width 184 height 211
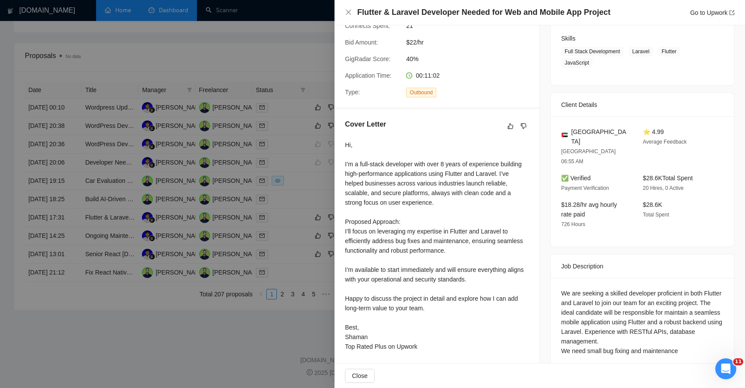
click at [355, 242] on div "Hi, I’m a full-stack developer with over 8 years of experience building high-pe…" at bounding box center [437, 245] width 184 height 211
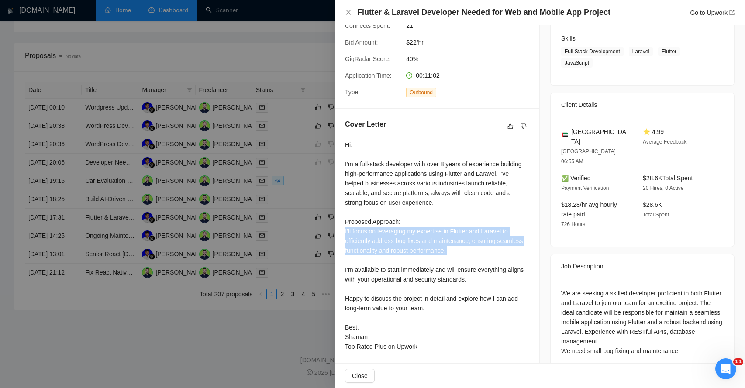
click at [355, 242] on div "Hi, I’m a full-stack developer with over 8 years of experience building high-pe…" at bounding box center [437, 245] width 184 height 211
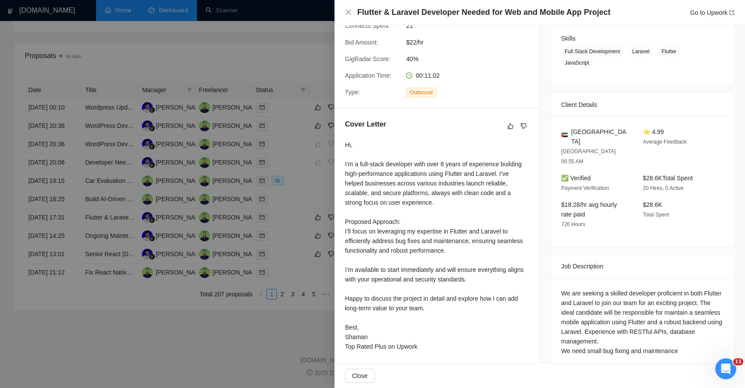
click at [354, 272] on div "Hi, I’m a full-stack developer with over 8 years of experience building high-pe…" at bounding box center [437, 245] width 184 height 211
click at [354, 299] on div "Hi, I’m a full-stack developer with over 8 years of experience building high-pe…" at bounding box center [437, 245] width 184 height 211
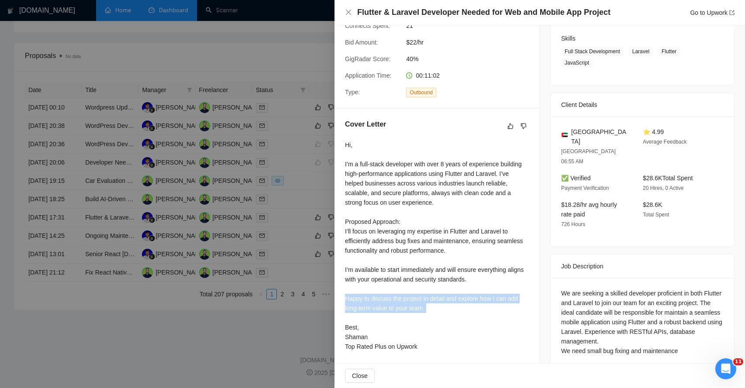
click at [354, 299] on div "Hi, I’m a full-stack developer with over 8 years of experience building high-pe…" at bounding box center [437, 245] width 184 height 211
click at [367, 308] on div "Hi, I’m a full-stack developer with over 8 years of experience building high-pe…" at bounding box center [437, 245] width 184 height 211
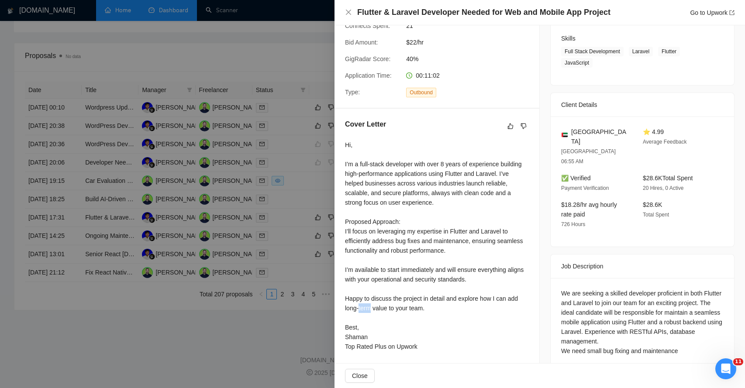
click at [367, 308] on div "Hi, I’m a full-stack developer with over 8 years of experience building high-pe…" at bounding box center [437, 245] width 184 height 211
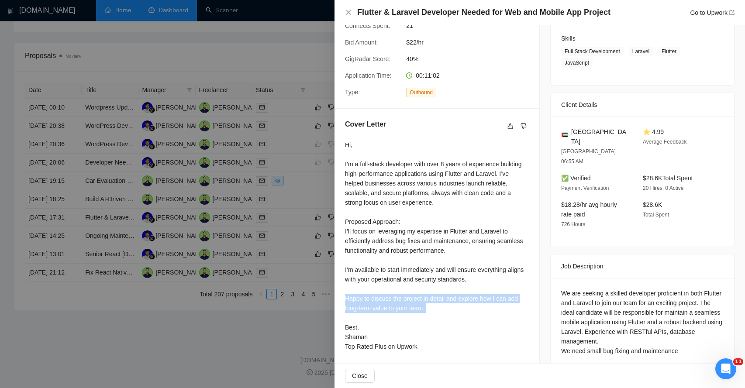
click at [367, 308] on div "Hi, I’m a full-stack developer with over 8 years of experience building high-pe…" at bounding box center [437, 245] width 184 height 211
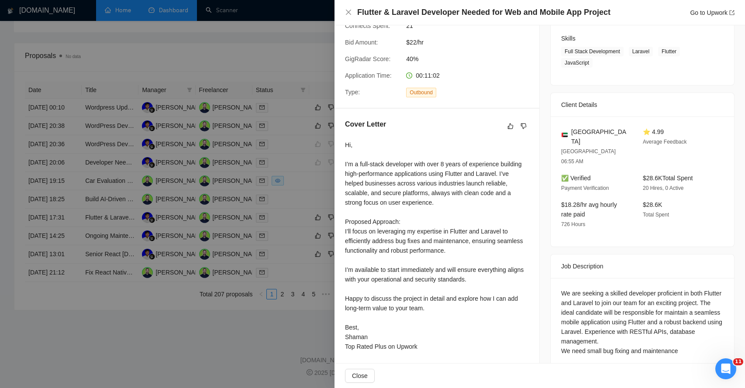
click at [367, 312] on div "Hi, I’m a full-stack developer with over 8 years of experience building high-pe…" at bounding box center [437, 245] width 184 height 211
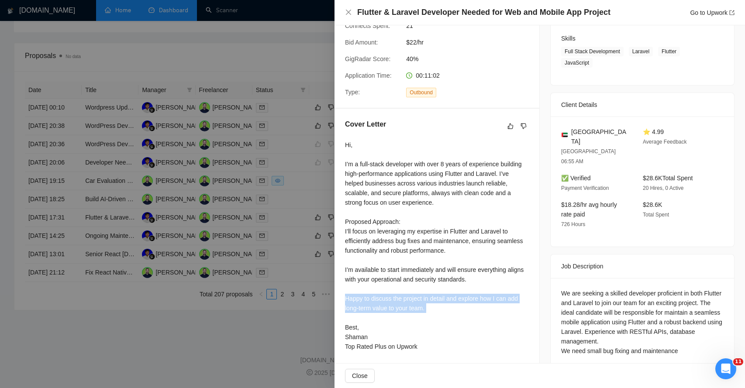
click at [367, 312] on div "Hi, I’m a full-stack developer with over 8 years of experience building high-pe…" at bounding box center [437, 245] width 184 height 211
click at [364, 373] on span "Close" at bounding box center [360, 376] width 16 height 10
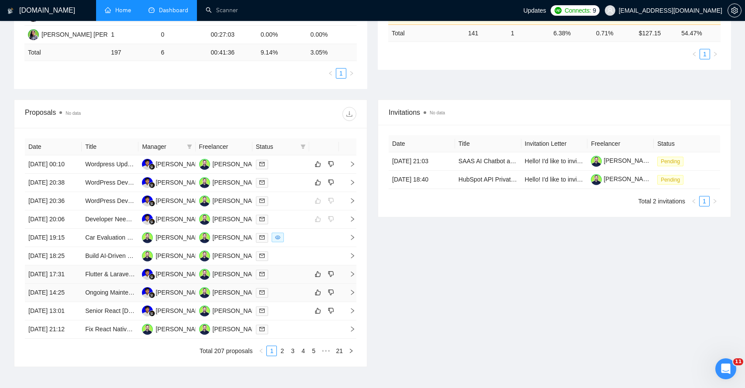
scroll to position [0, 0]
